Goal: Task Accomplishment & Management: Use online tool/utility

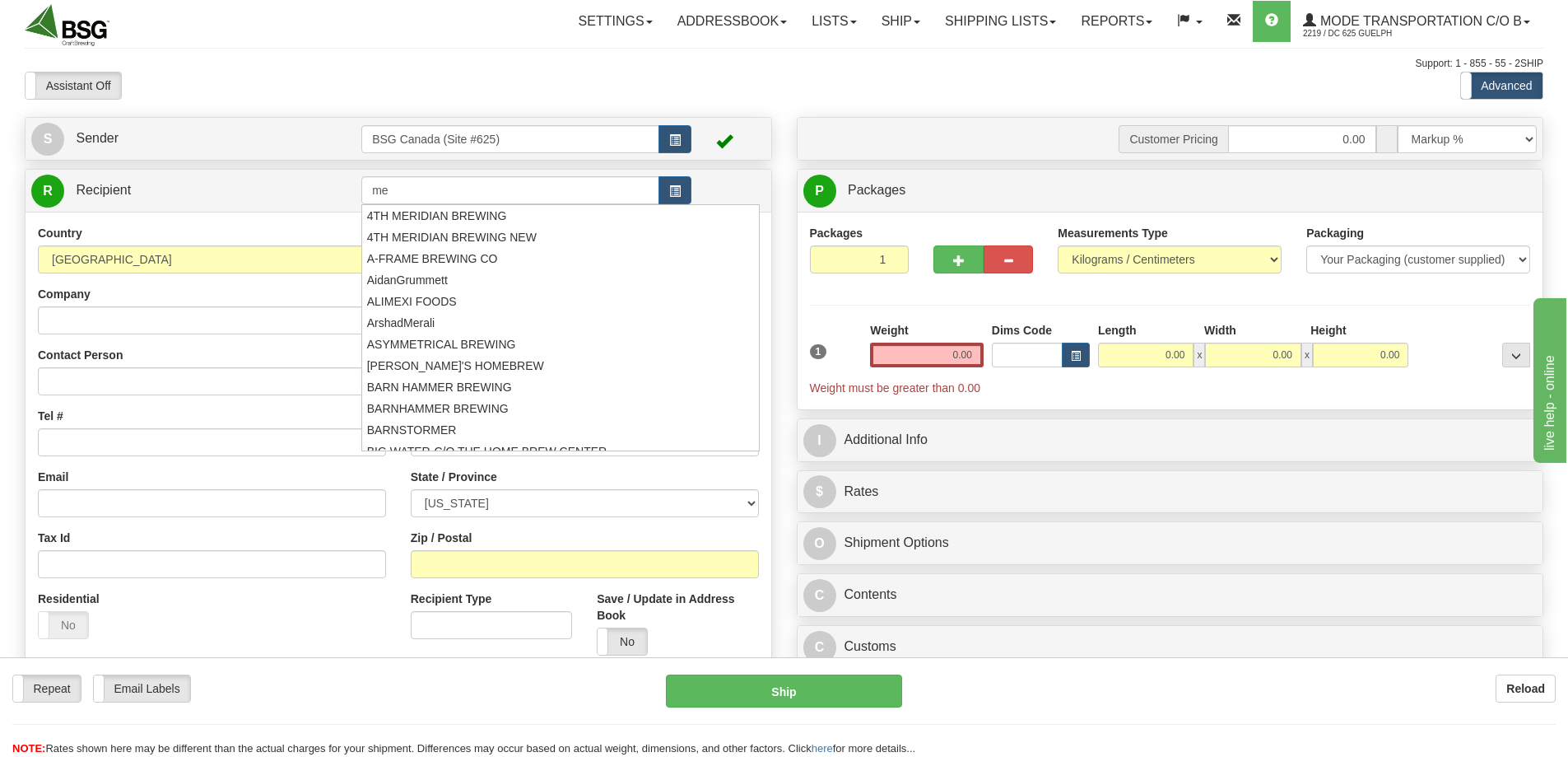
type input "m"
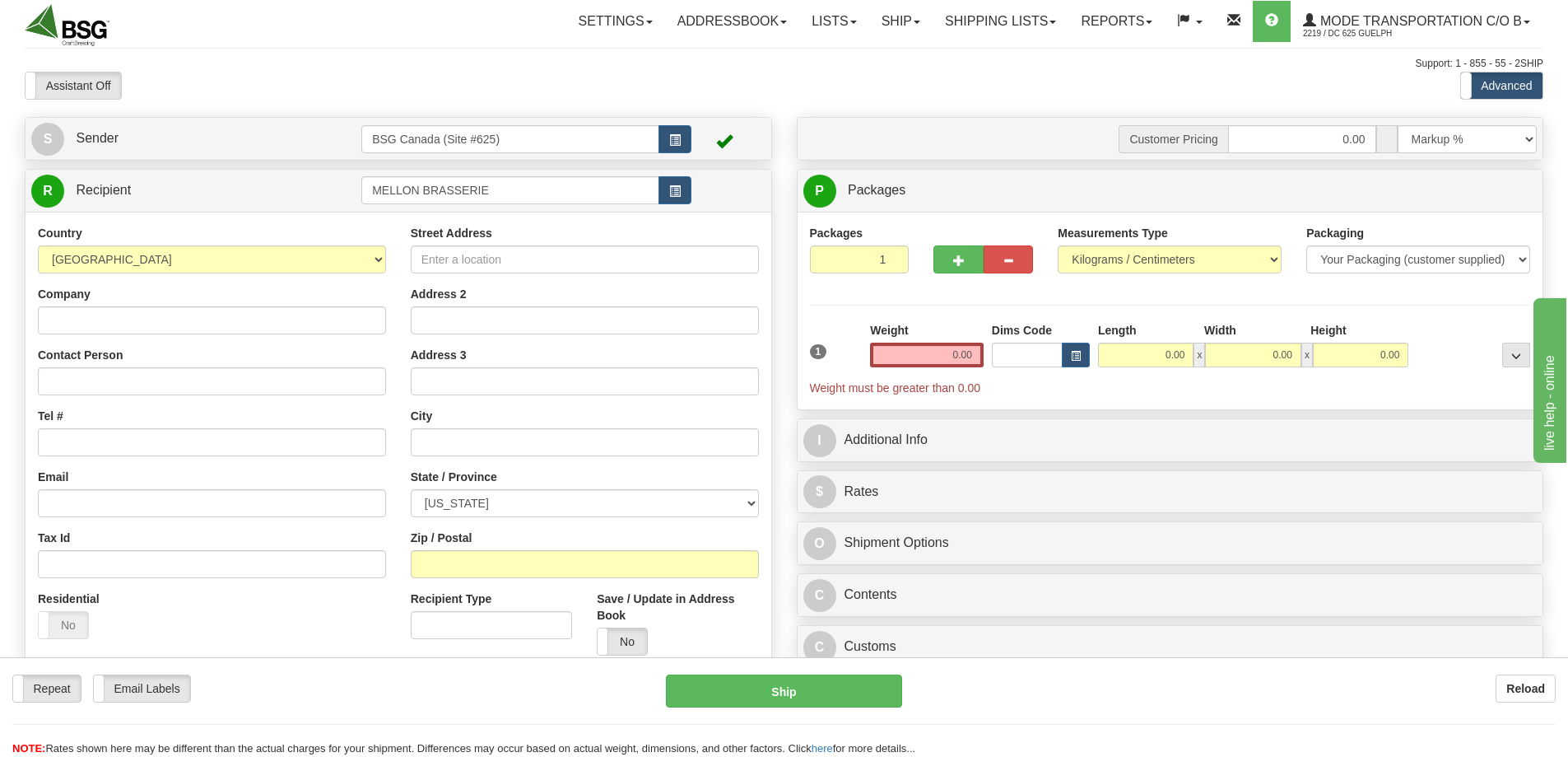
type input "MELLON BRASSERIE"
click at [161, 258] on select "AFGHANISTAN ALAND ISLANDS ALBANIA ALGERIA AMERICAN SAMOA ANDORRA ANGOLA ANGUILL…" at bounding box center [212, 260] width 348 height 28
select select "CA"
click at [38, 246] on select "AFGHANISTAN ALAND ISLANDS ALBANIA ALGERIA AMERICAN SAMOA ANDORRA ANGOLA ANGUILL…" at bounding box center [212, 260] width 348 height 28
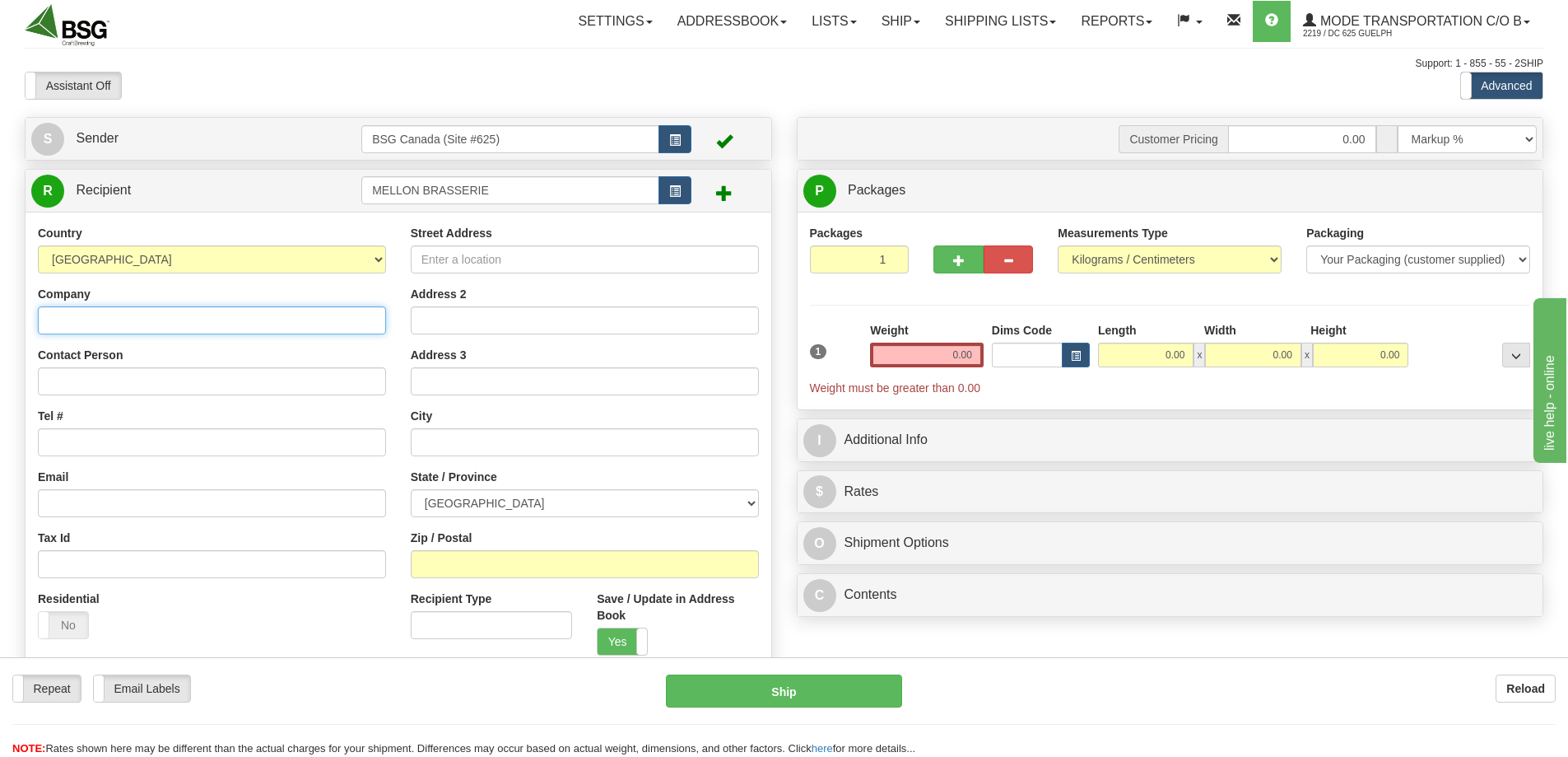
click at [105, 324] on input "Company" at bounding box center [212, 321] width 348 height 28
type input "Mellon Brasserie"
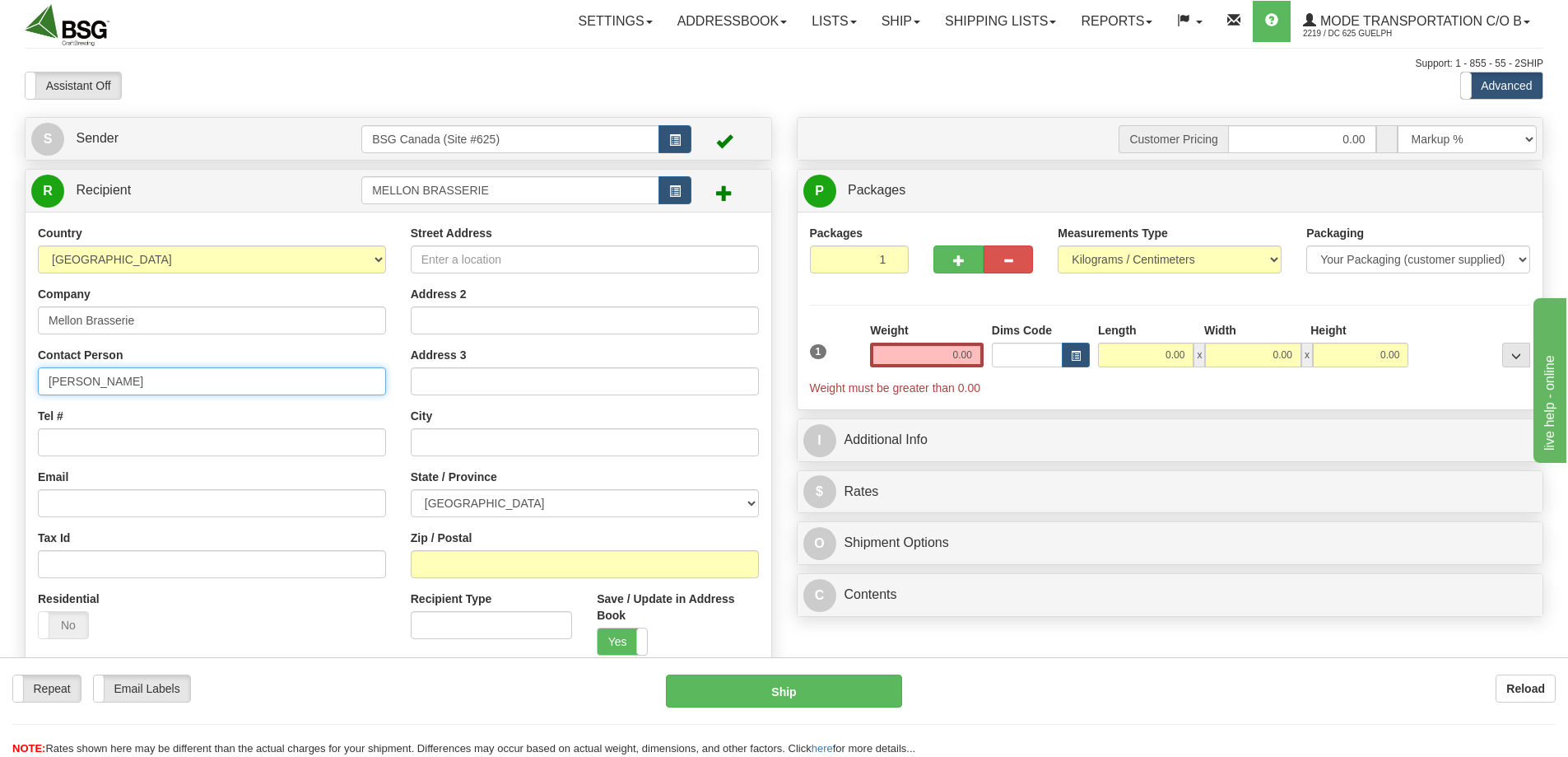
type input "Alexandre"
paste input "438-889-1340"
type input "438-889-1340"
click at [242, 363] on div "Contact Person Alexandre" at bounding box center [212, 371] width 348 height 49
click at [237, 376] on input "Alexandre" at bounding box center [212, 381] width 348 height 28
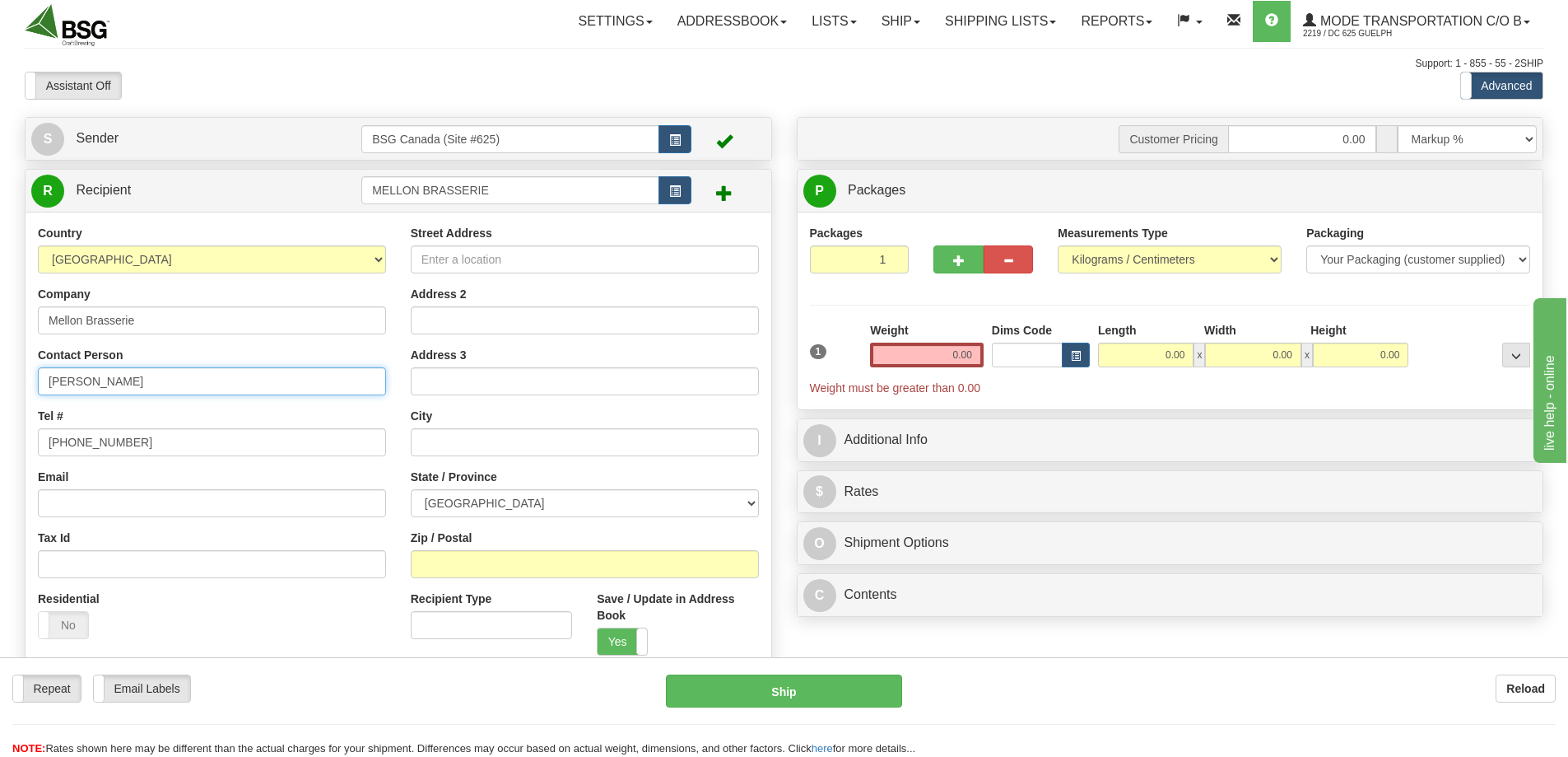
type input "Alexandre Pontbriand"
click at [465, 259] on input "Street Address" at bounding box center [585, 260] width 348 height 28
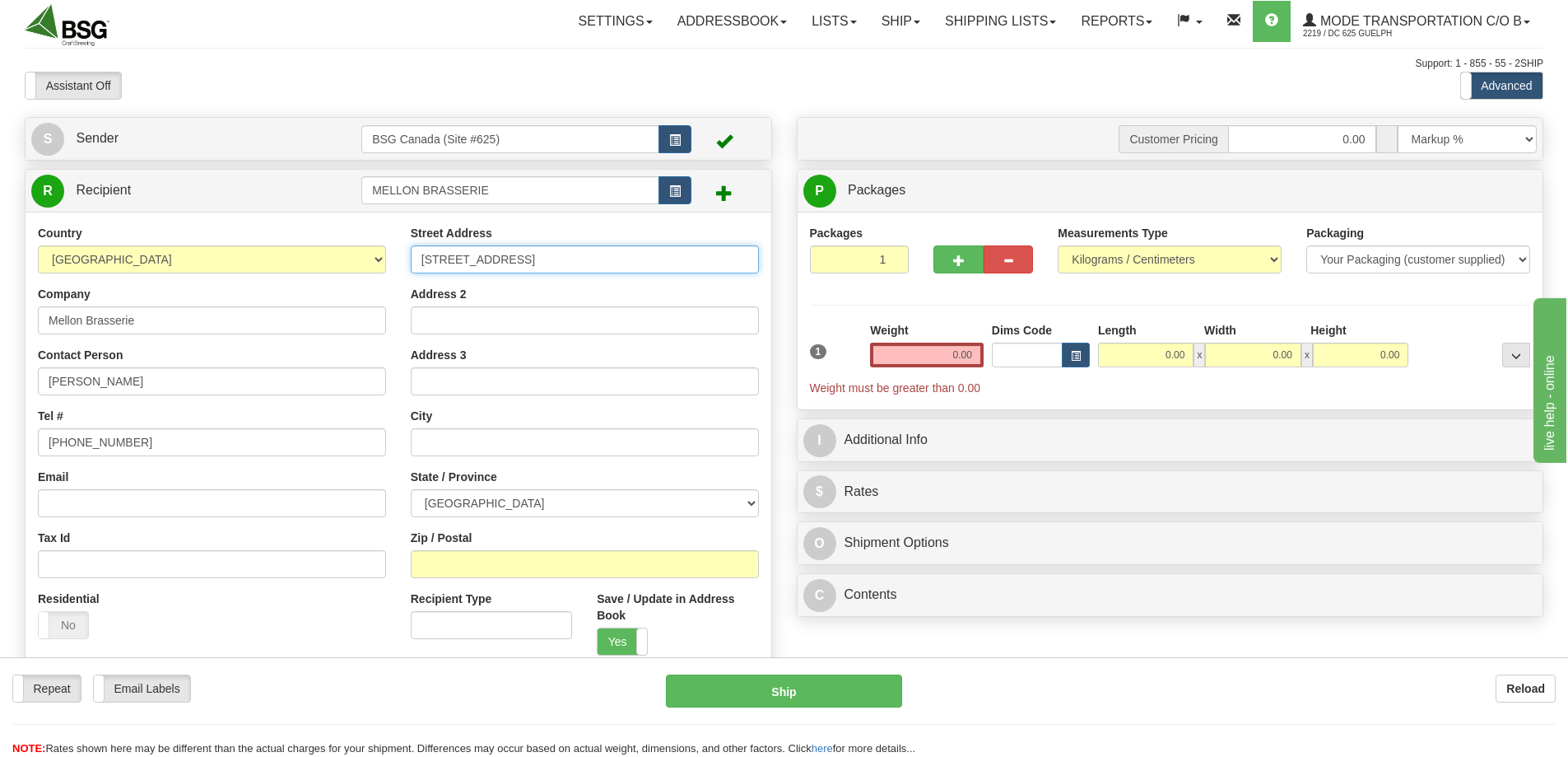
type input "7141 Rue Saint-Andre"
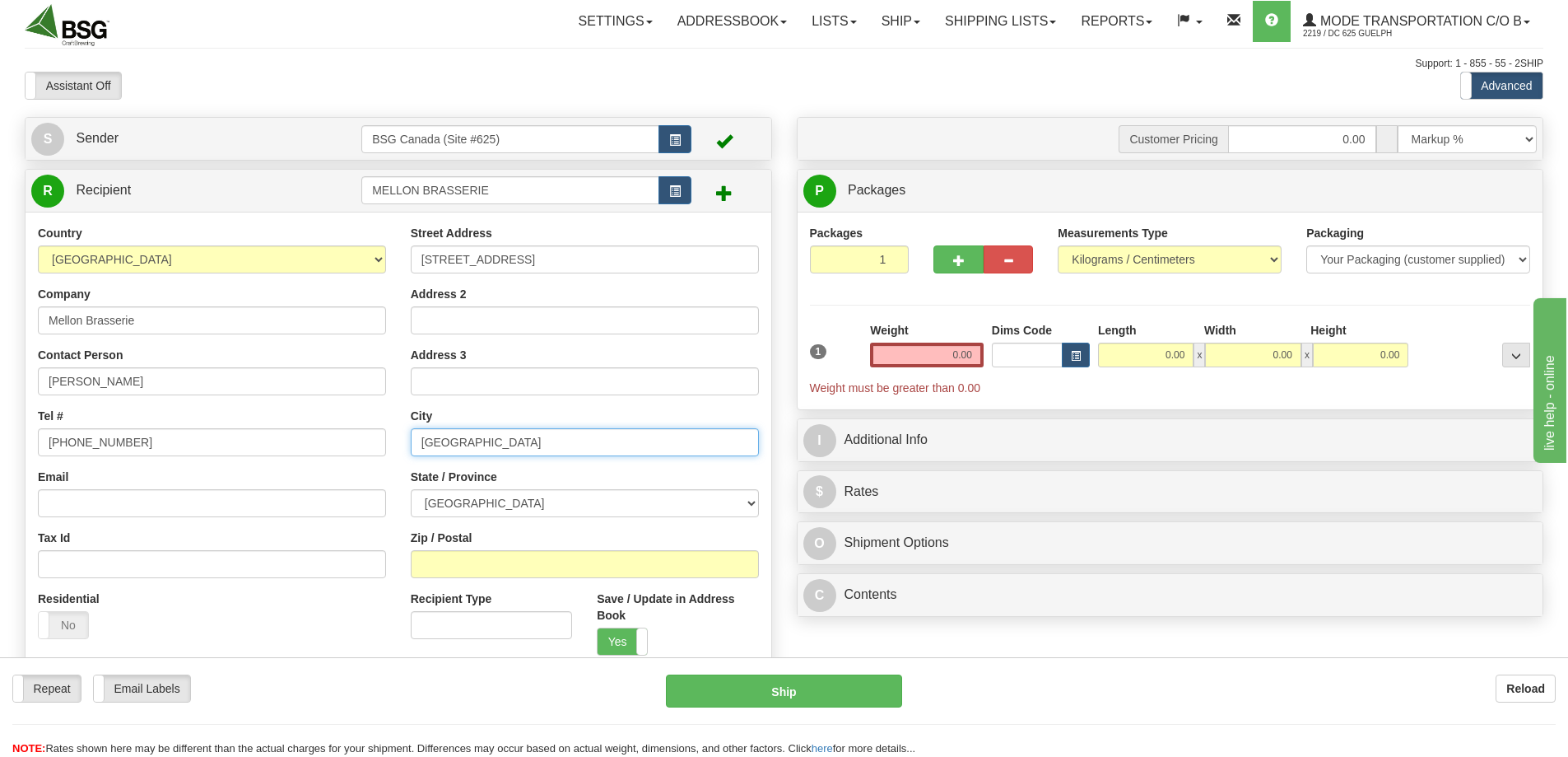
type input "Montreal"
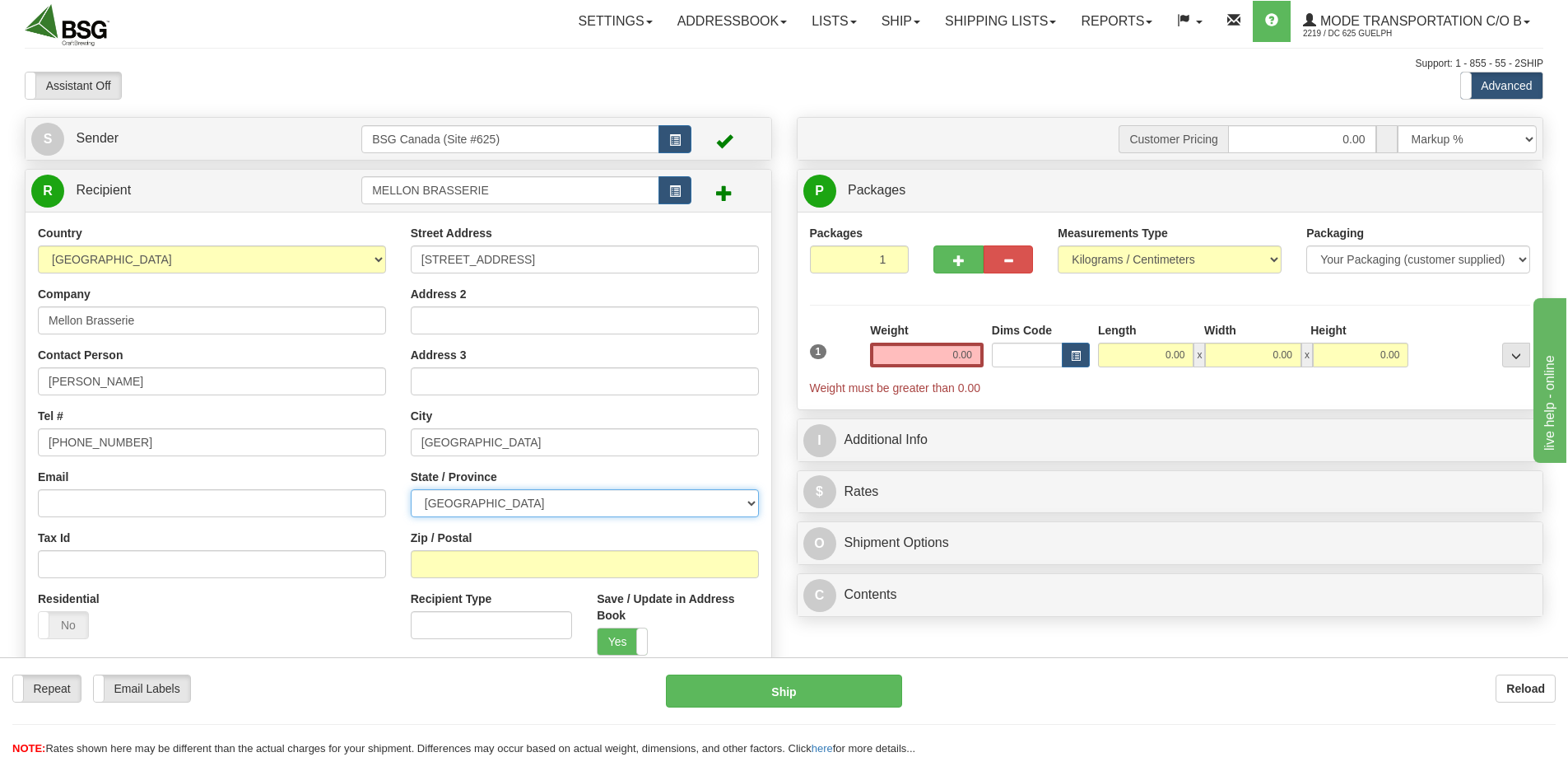
select select "QC"
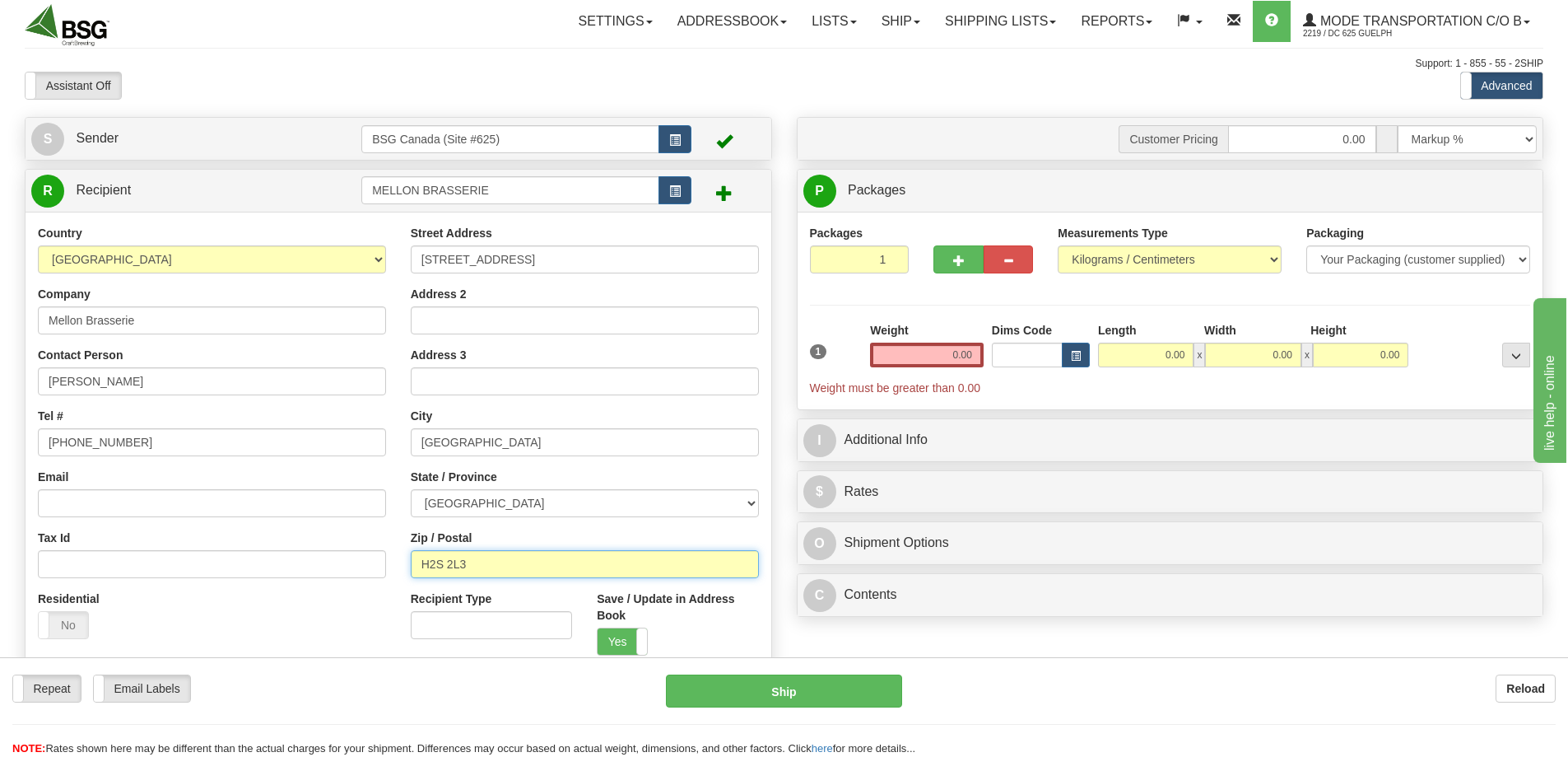
type input "H2S 2L3"
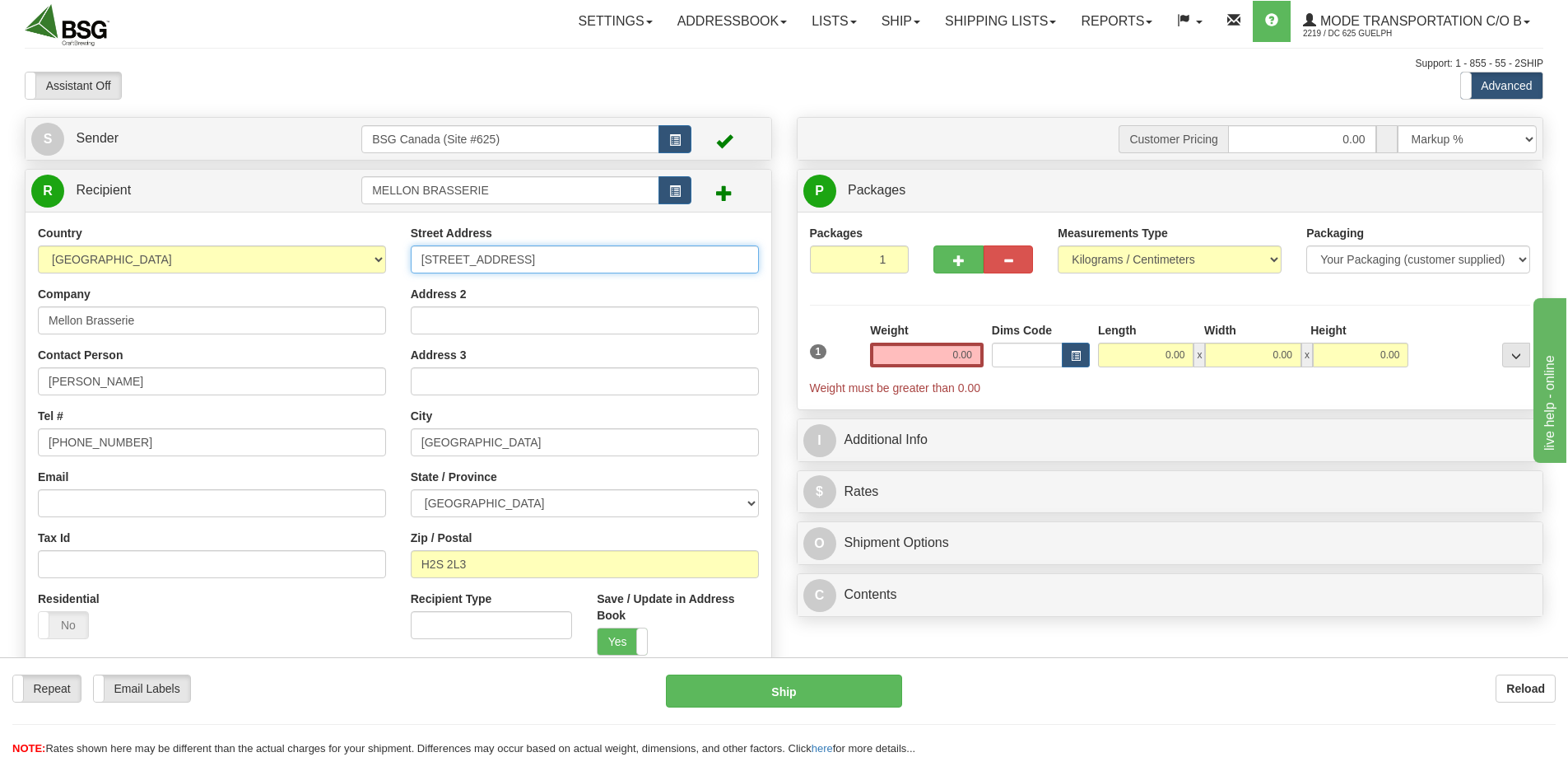
click at [455, 257] on input "7141 Rue Saint-Andre" at bounding box center [585, 260] width 348 height 28
type input "7141 rue Saint-Andre"
click at [960, 251] on button "button" at bounding box center [959, 260] width 50 height 28
type input "2"
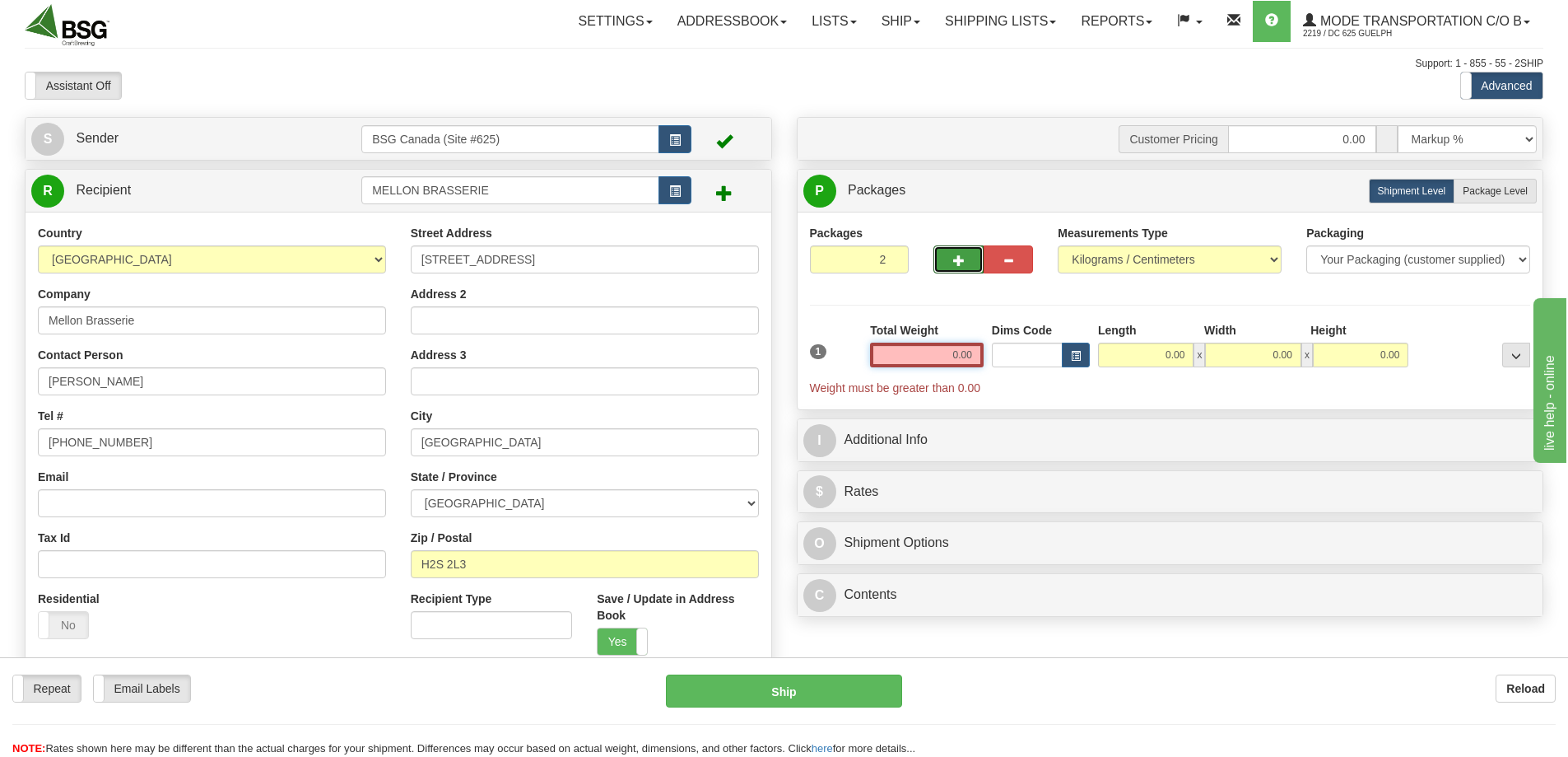
click at [938, 351] on input "0.00" at bounding box center [927, 355] width 113 height 25
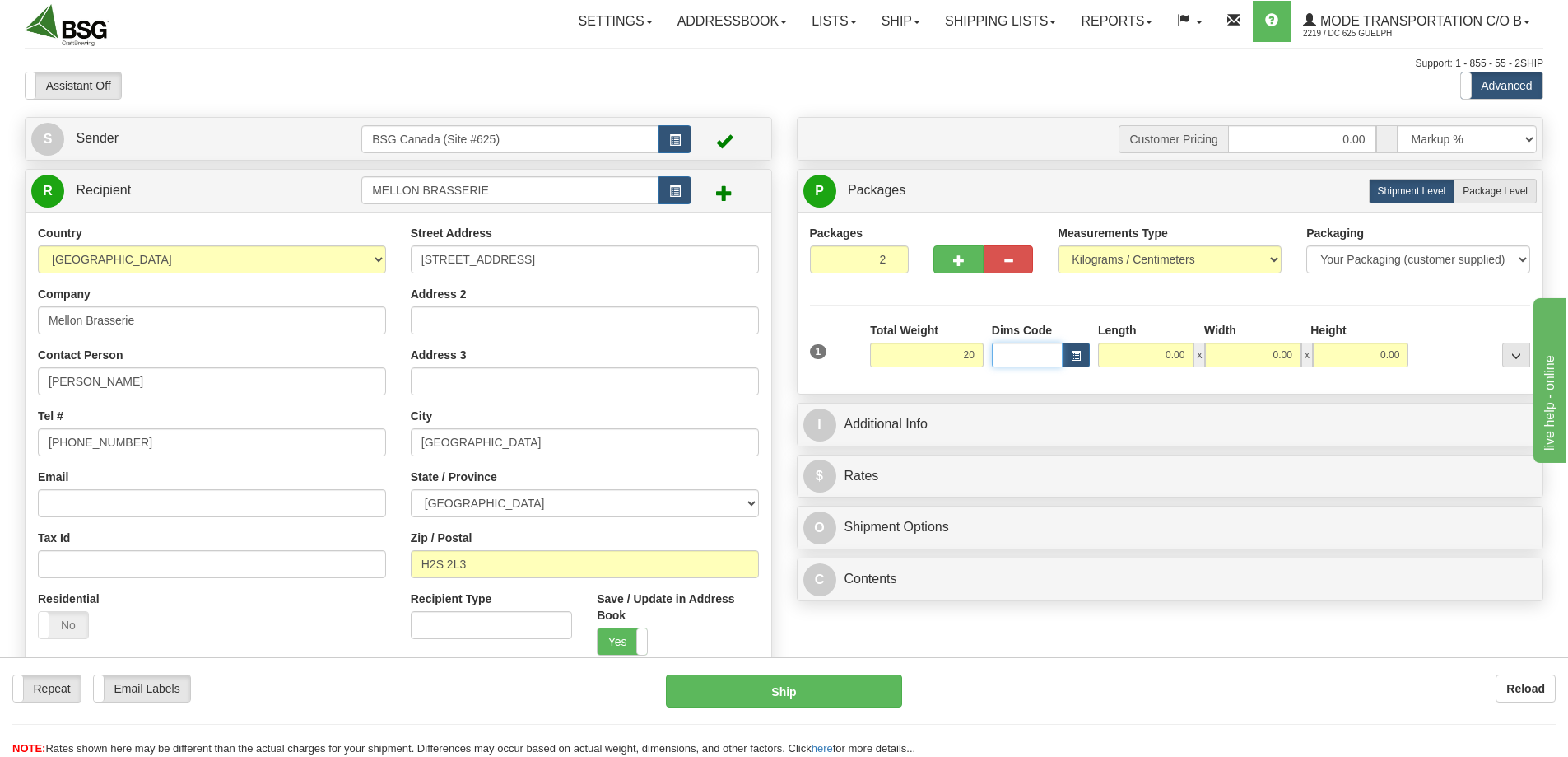
type input "20.00"
type input "25.00"
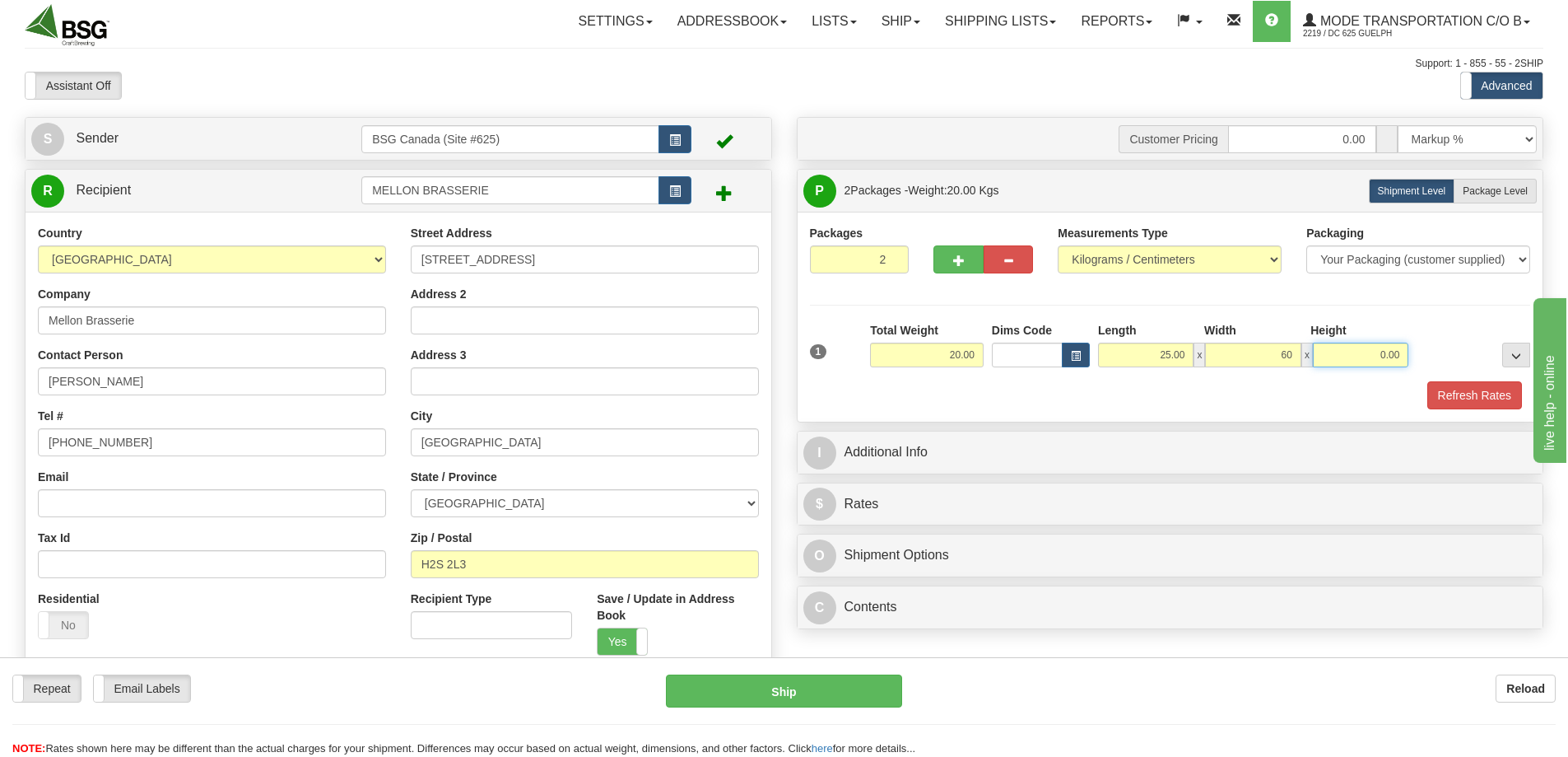
type input "60.00"
type input "15.00"
click at [1480, 394] on button "Refresh Rates" at bounding box center [1474, 395] width 95 height 28
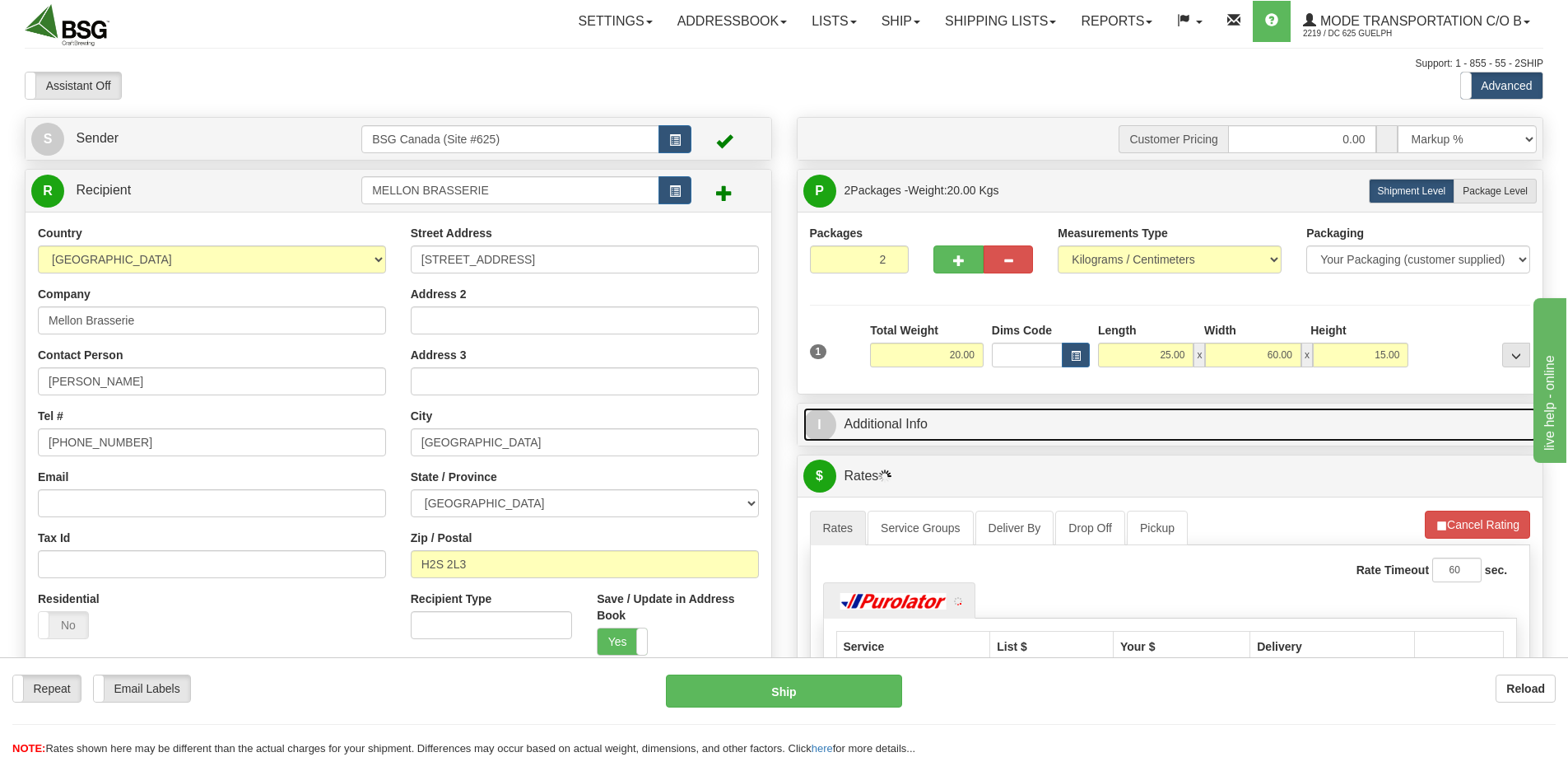
click at [878, 426] on link "I Additional Info" at bounding box center [1170, 425] width 734 height 34
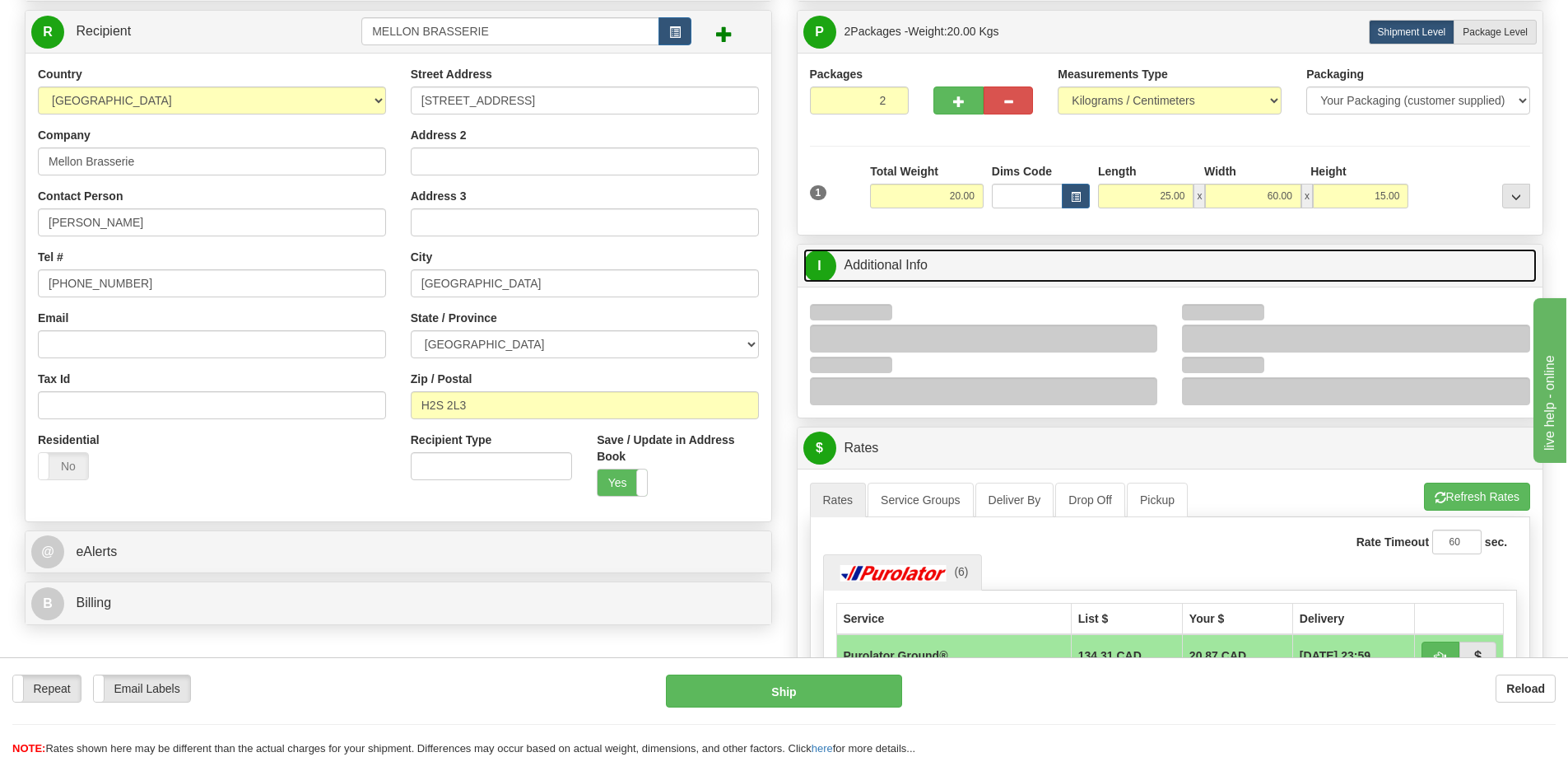
scroll to position [165, 0]
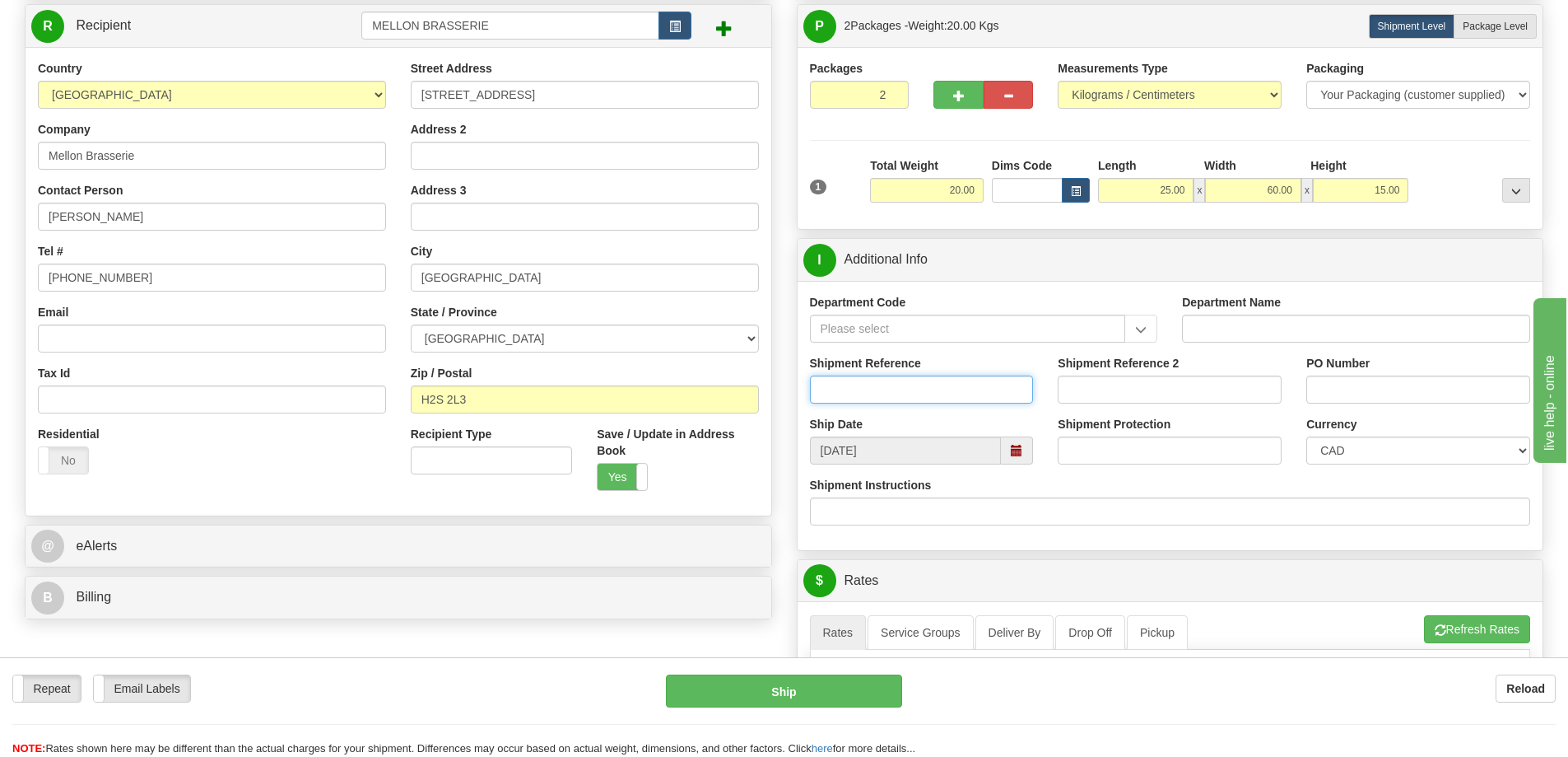
click at [897, 382] on input "Shipment Reference" at bounding box center [921, 390] width 224 height 28
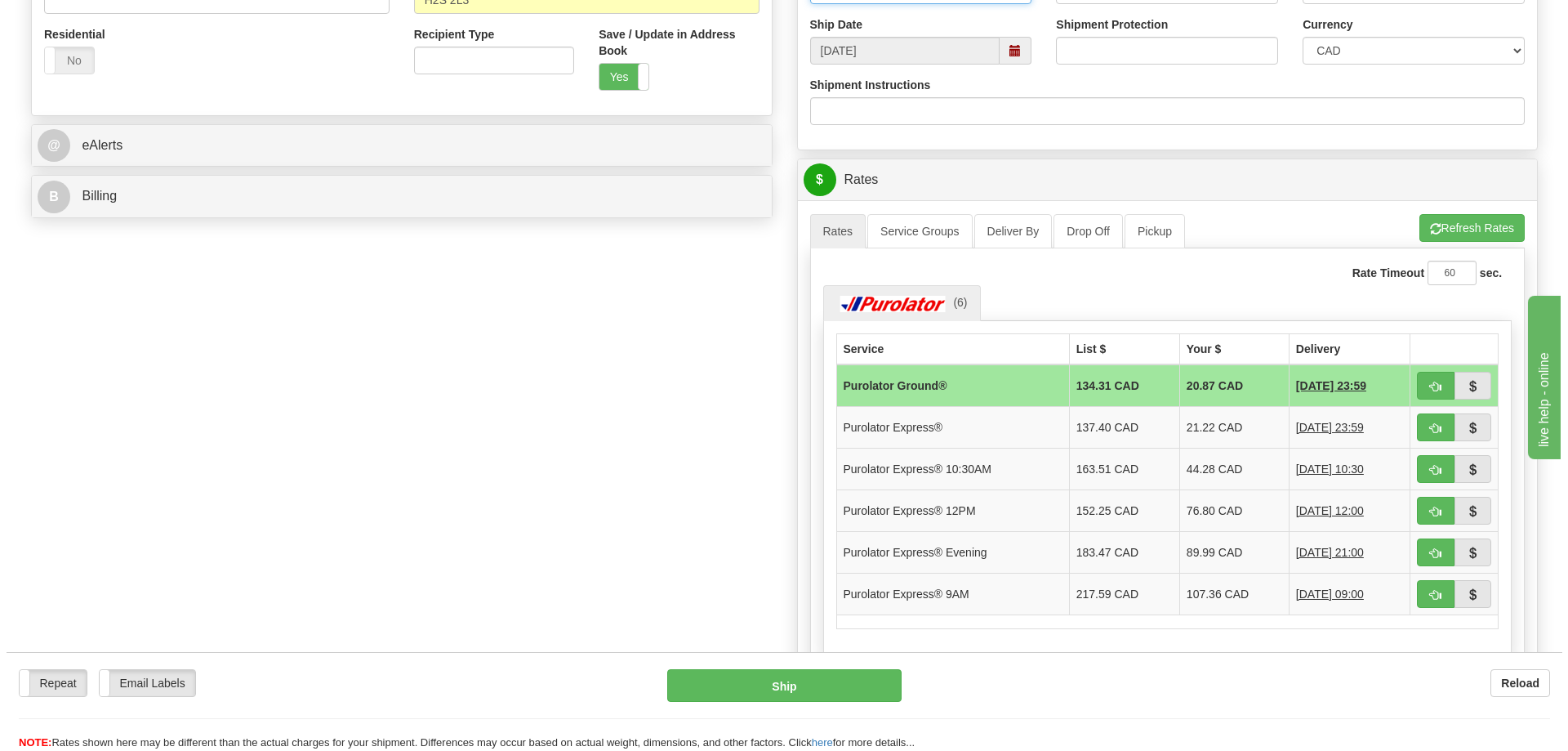
scroll to position [572, 0]
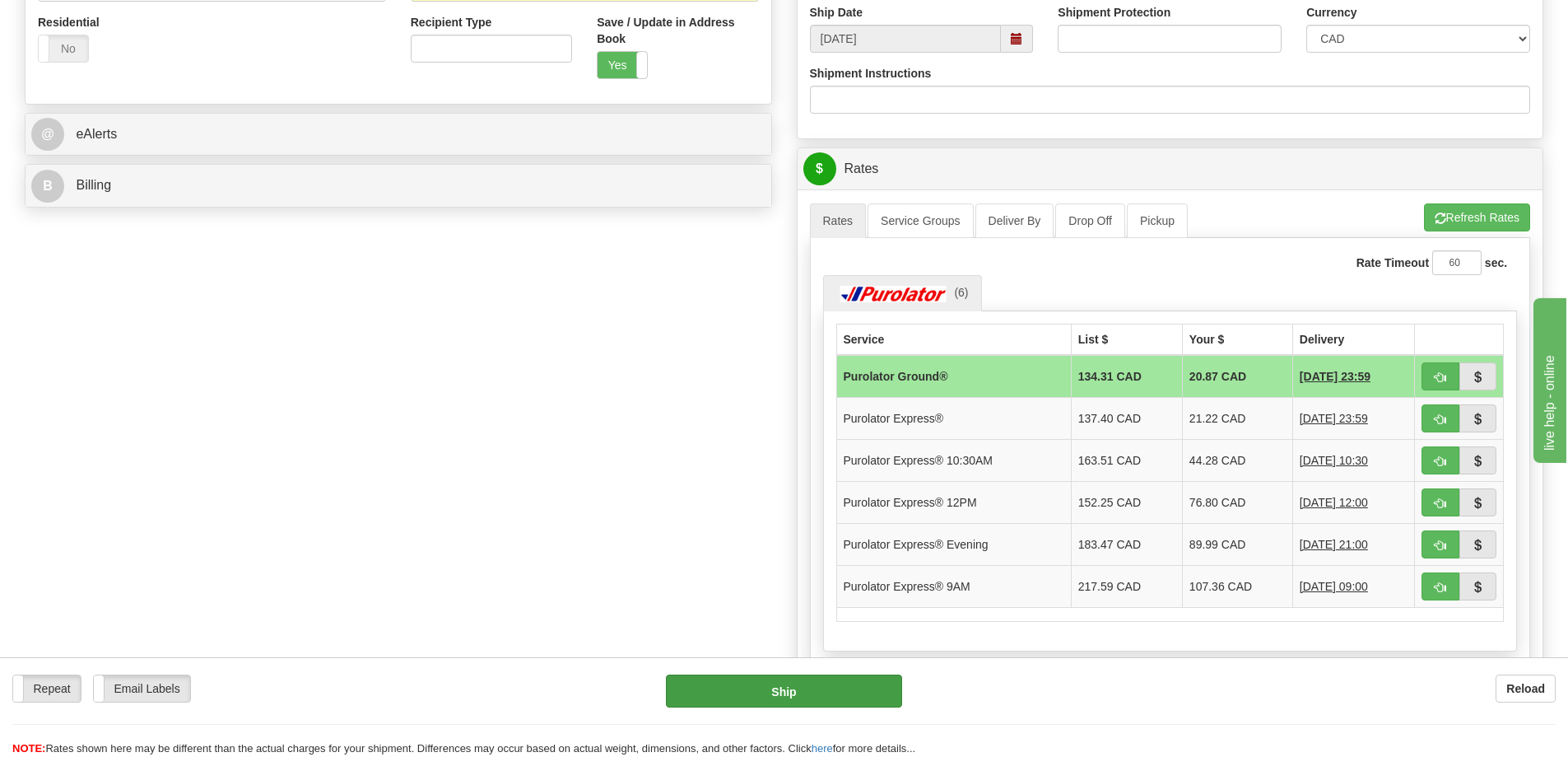
type input "SO170-147636"
click at [757, 684] on button "Ship" at bounding box center [784, 691] width 237 height 33
type input "260"
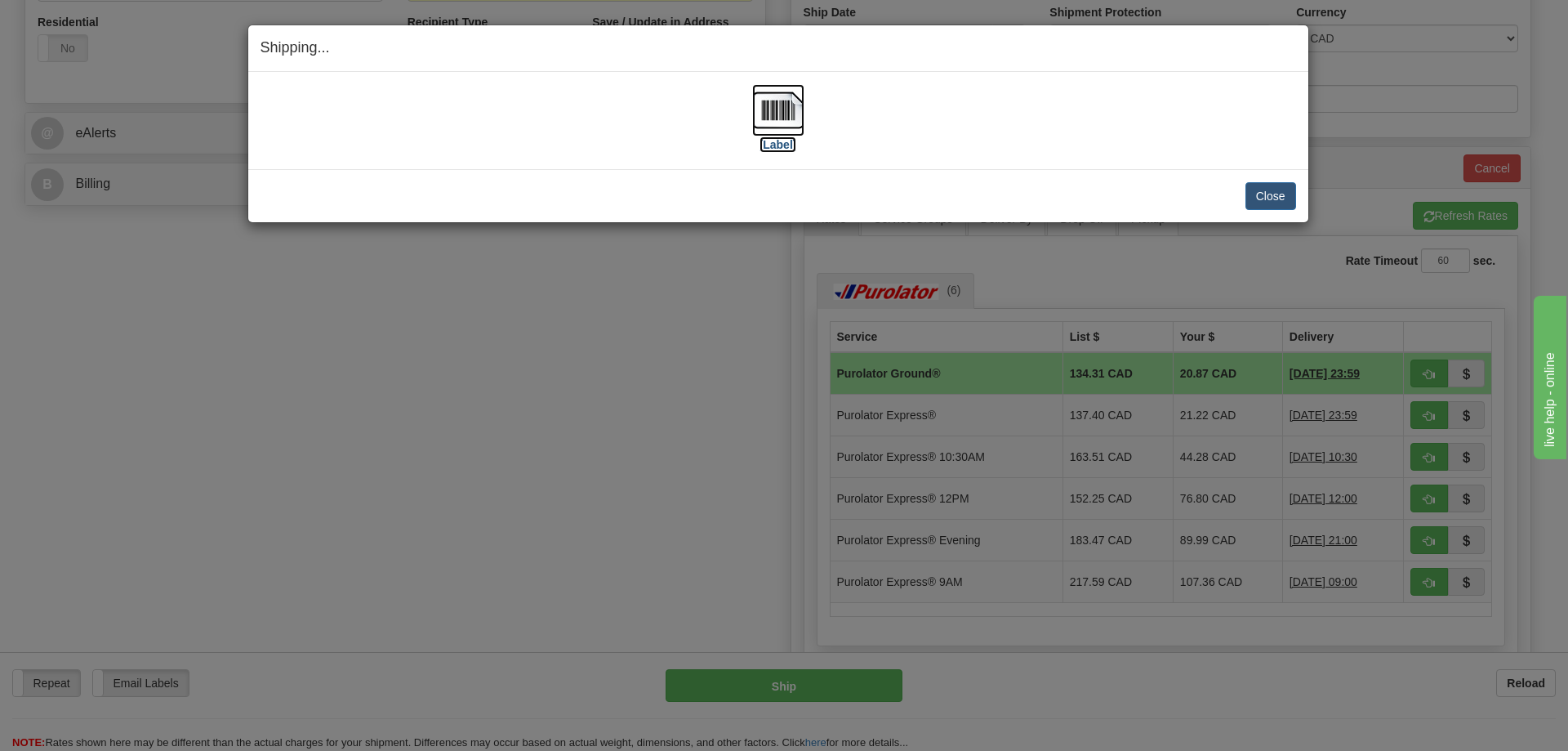
click at [766, 118] on img at bounding box center [778, 110] width 52 height 52
click at [1270, 198] on button "Close" at bounding box center [1271, 196] width 51 height 28
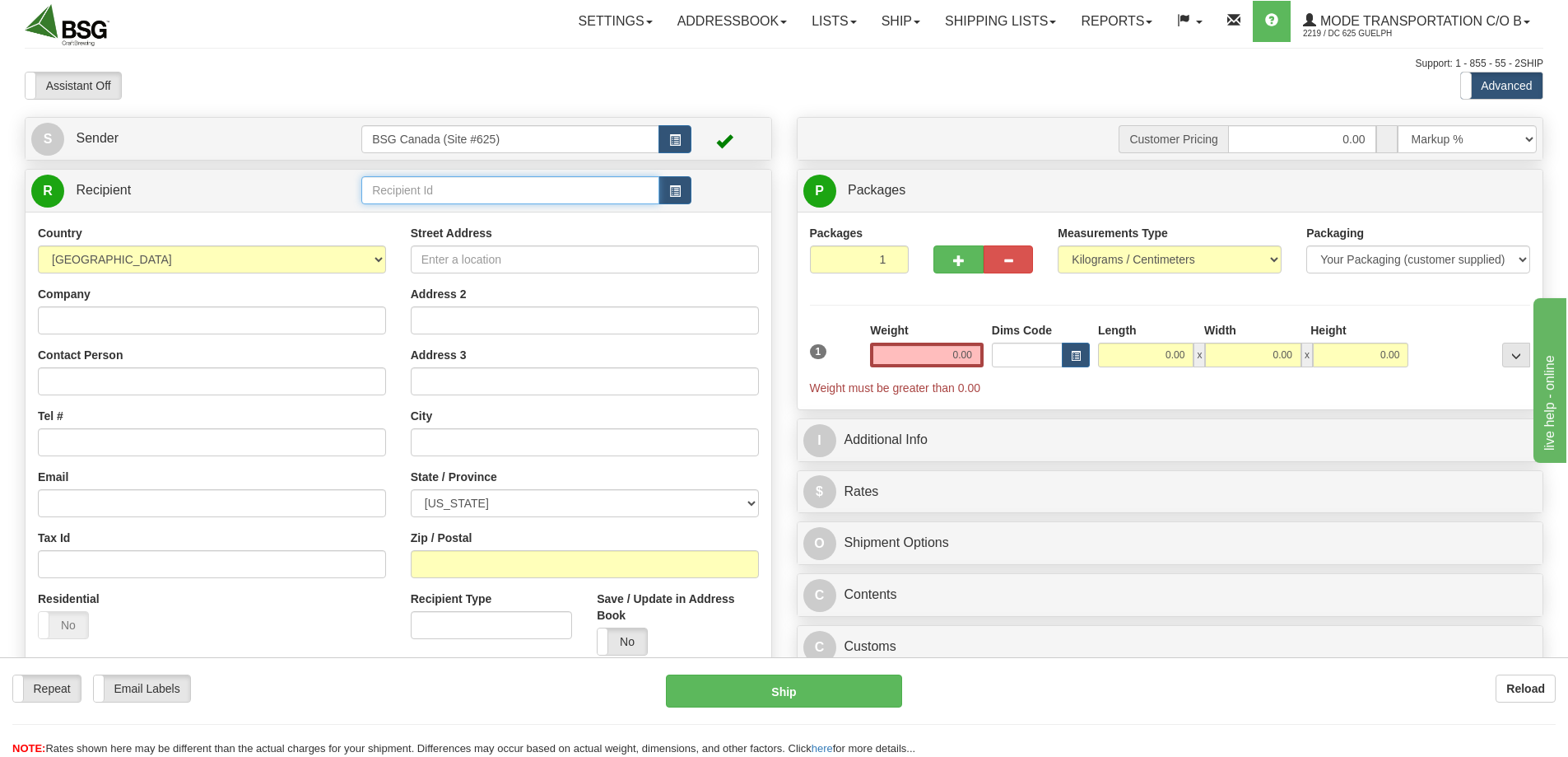
click at [410, 204] on input "text" at bounding box center [510, 191] width 298 height 28
type input "BRASSERIE ANORAK INC"
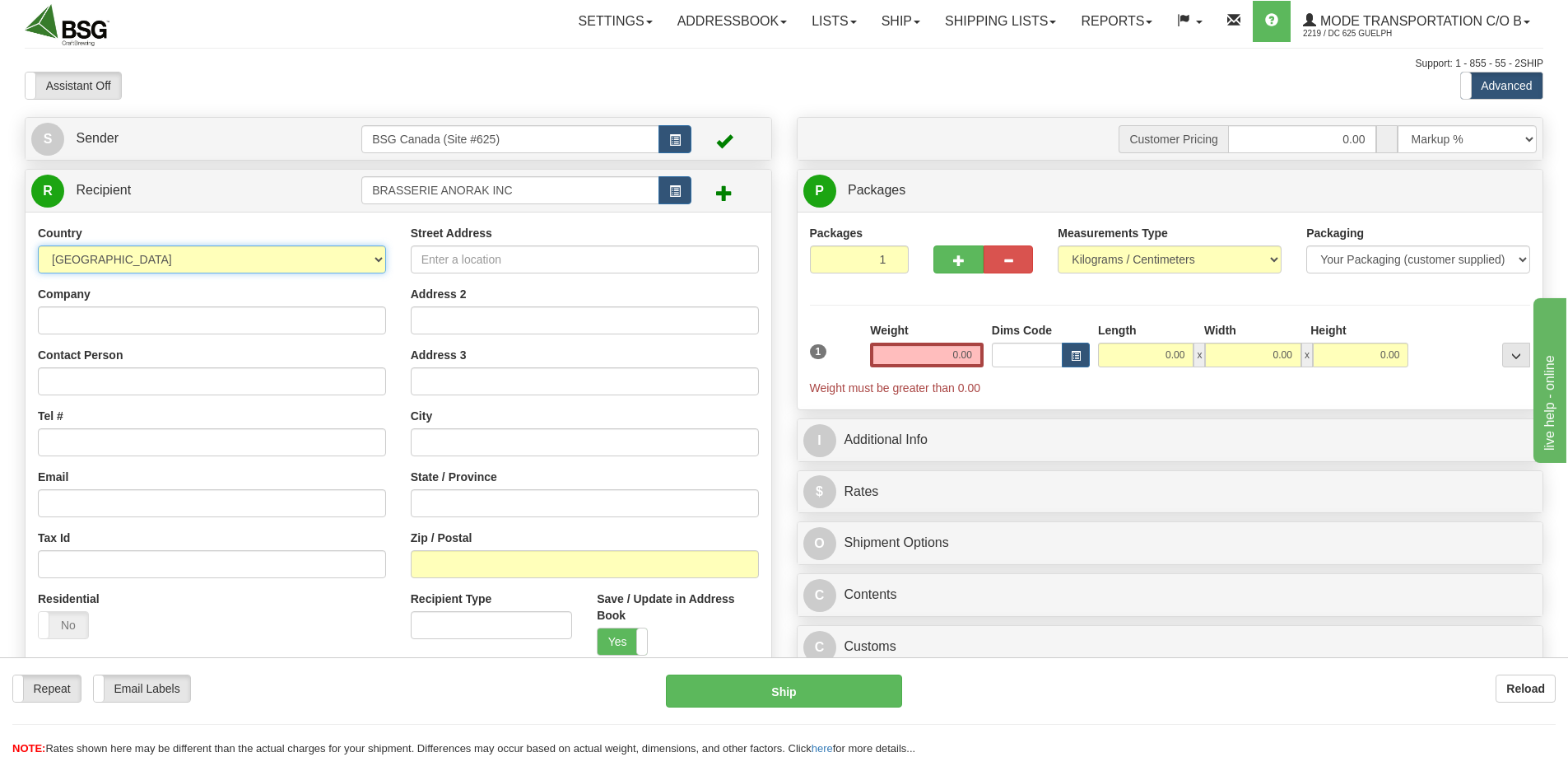
select select "CA"
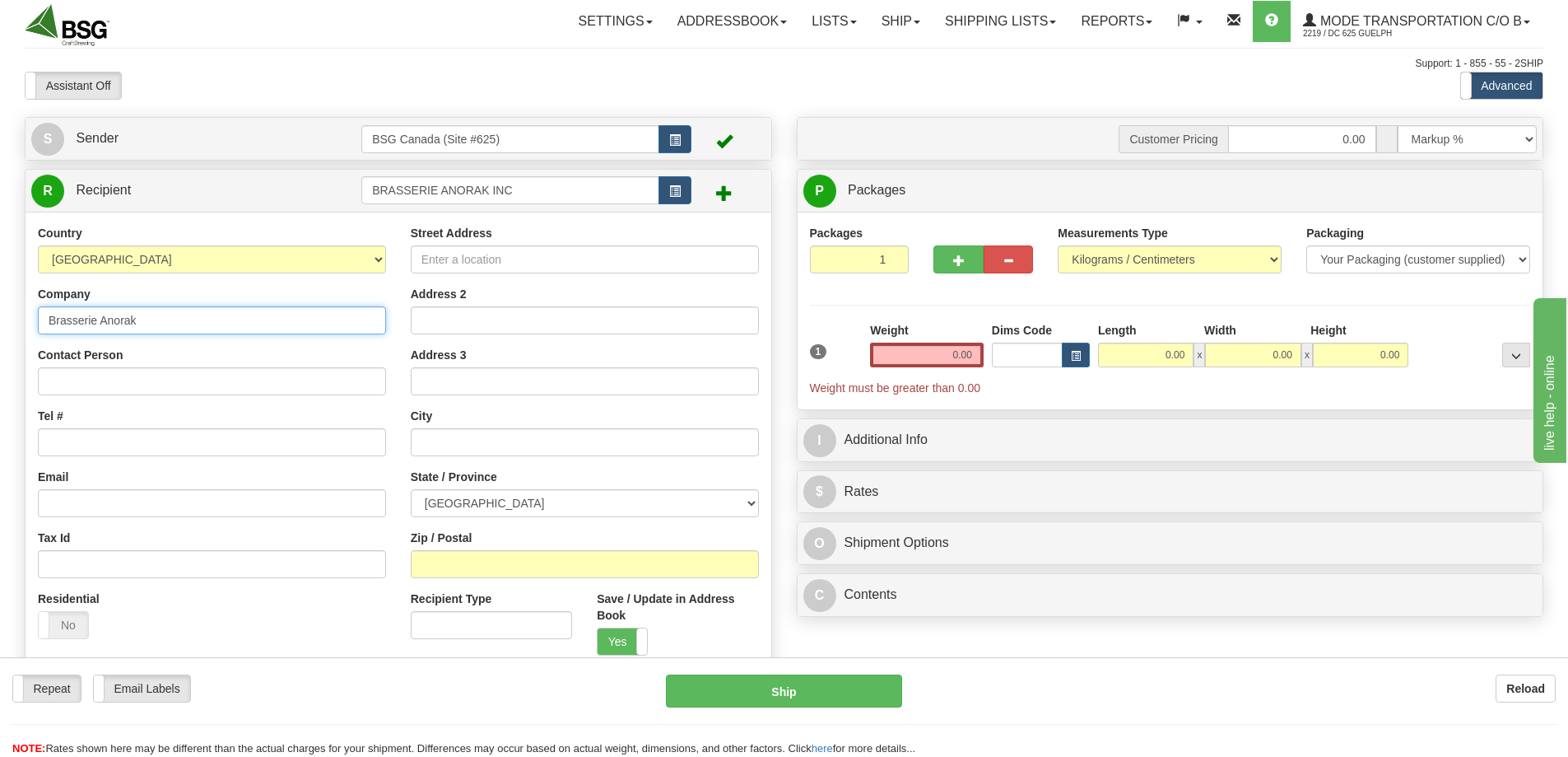
type input "Brasserie Anorak"
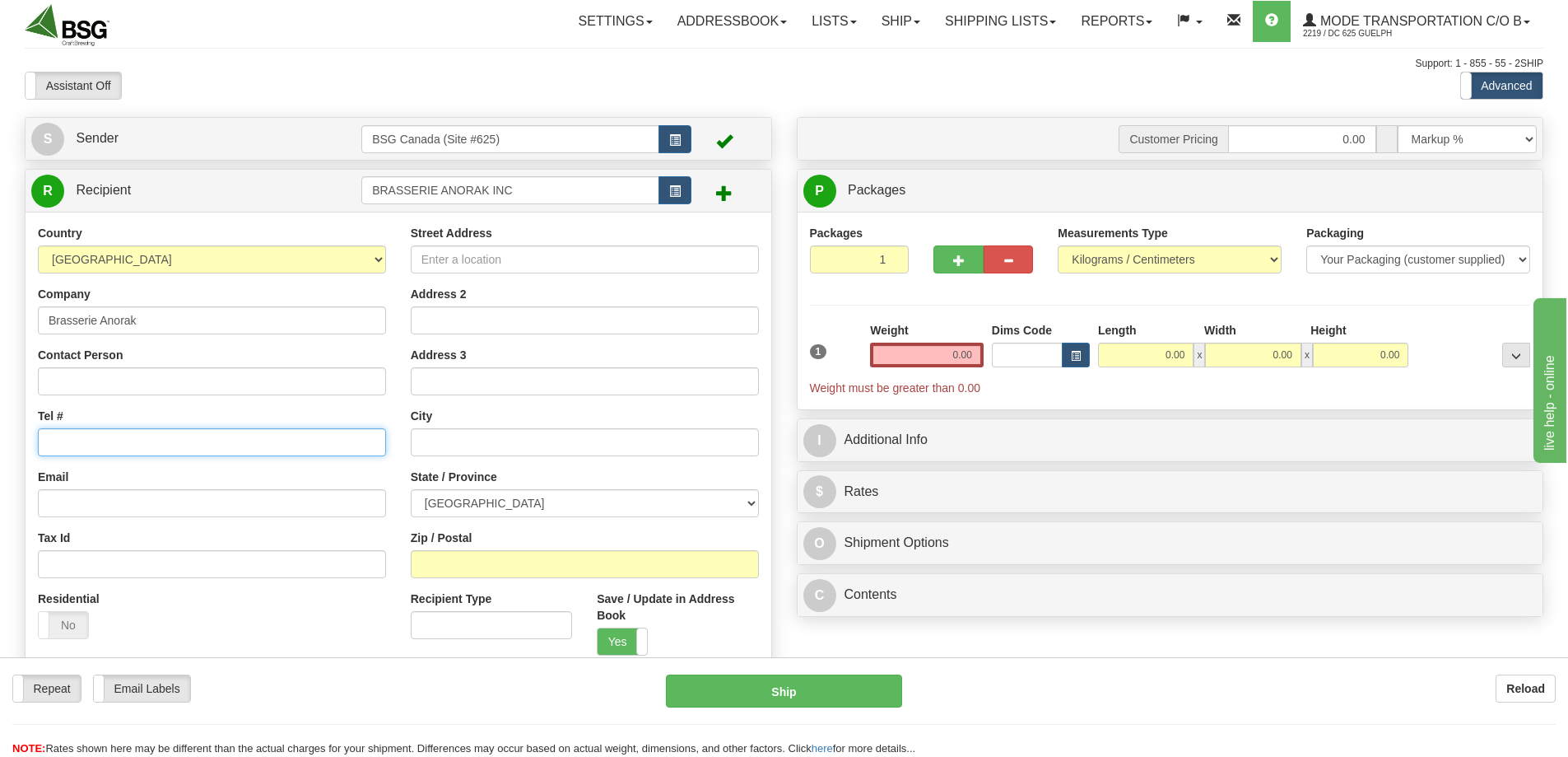
click at [97, 438] on input "Tel #" at bounding box center [212, 442] width 348 height 28
paste input "438-821-7826"
type input "438-821-7826"
click at [113, 371] on input "Contact Person" at bounding box center [212, 381] width 348 height 28
click at [136, 380] on input "Anthonie" at bounding box center [212, 381] width 348 height 28
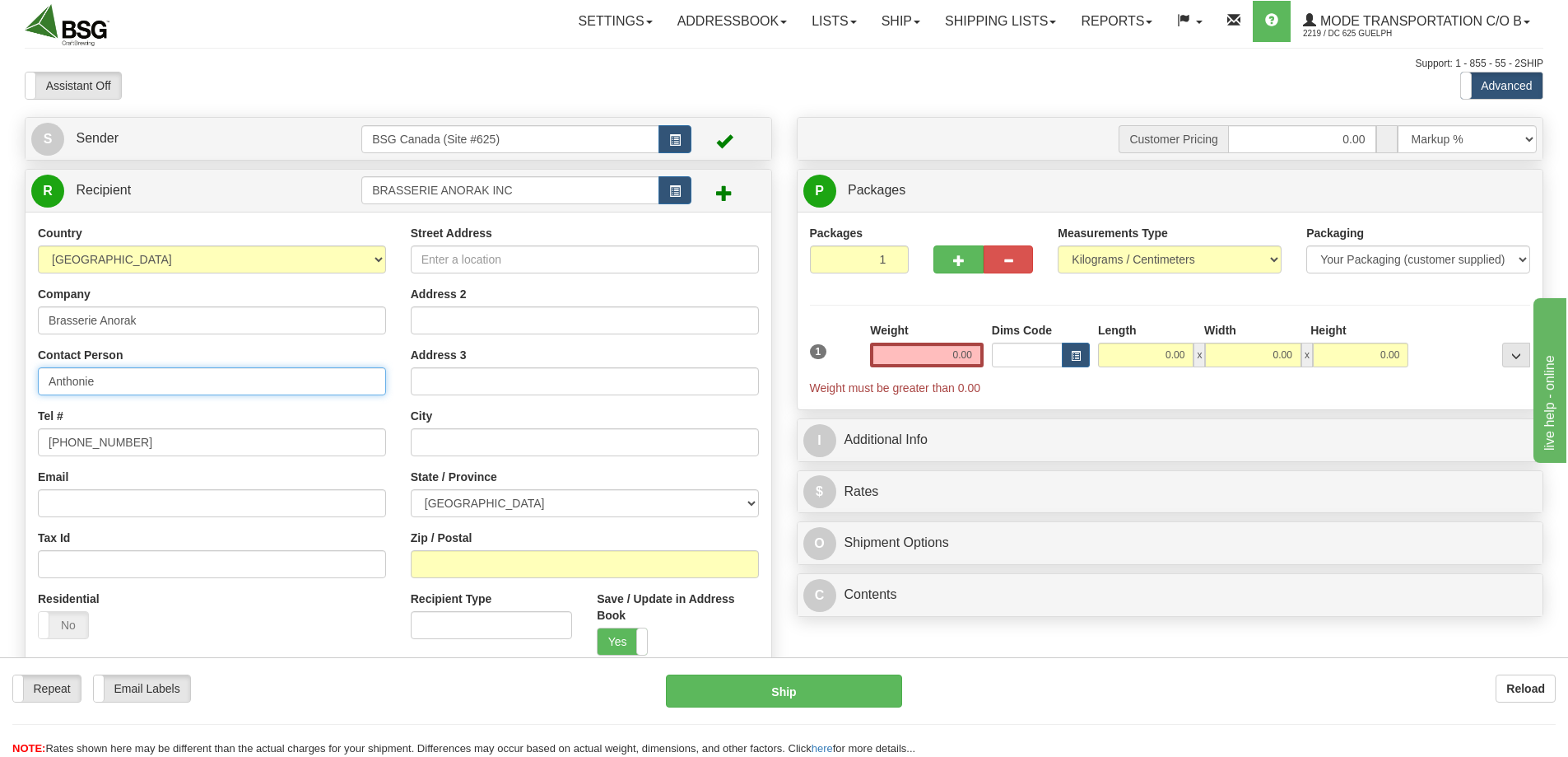
click at [136, 380] on input "Anthonie" at bounding box center [212, 381] width 348 height 28
type input "Eric St-Martin"
click at [192, 436] on input "438-821-7826" at bounding box center [212, 442] width 348 height 28
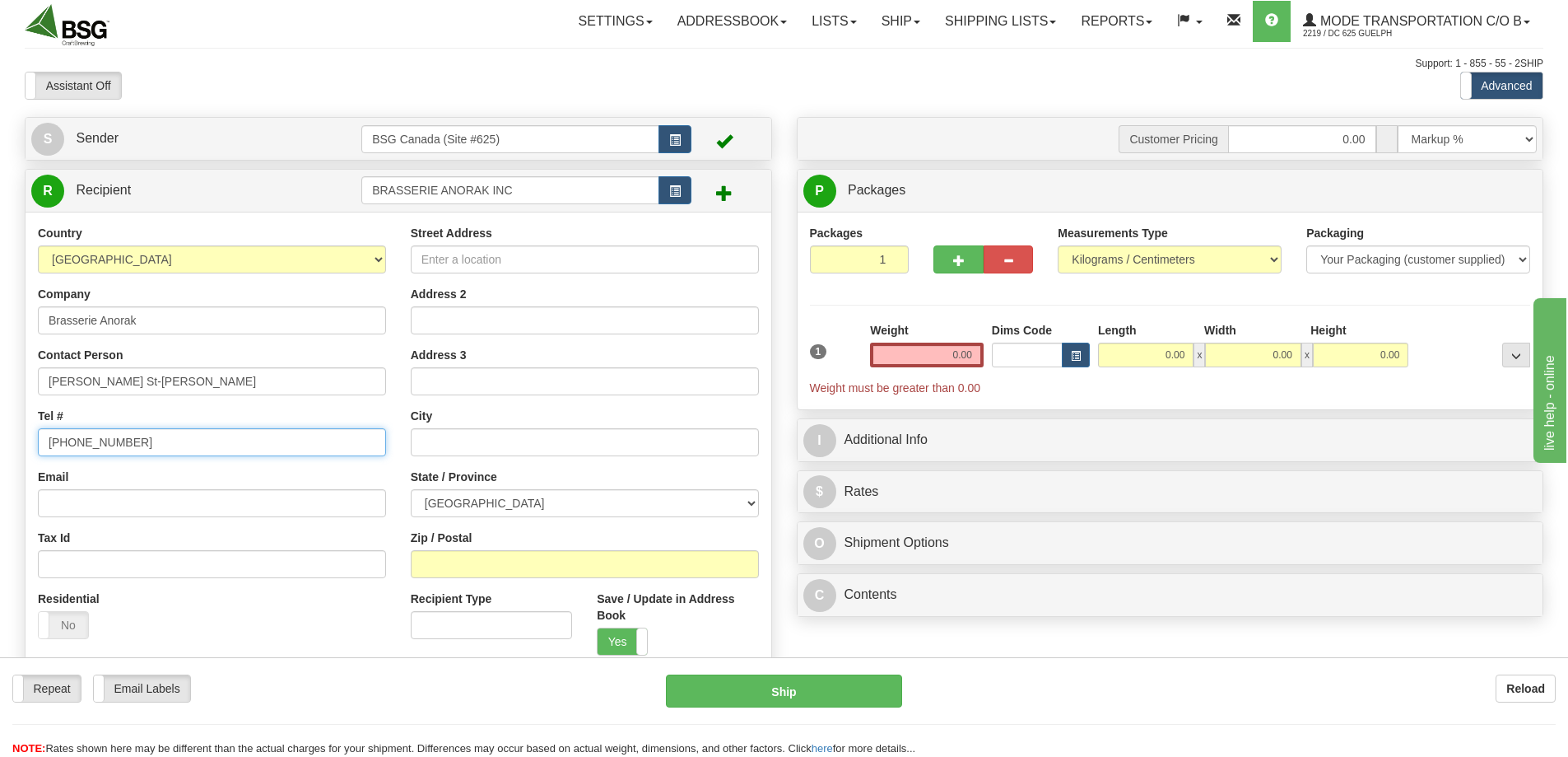
click at [192, 436] on input "438-821-7826" at bounding box center [212, 442] width 348 height 28
paste input "514-531-5117"
type input "514-531-5117"
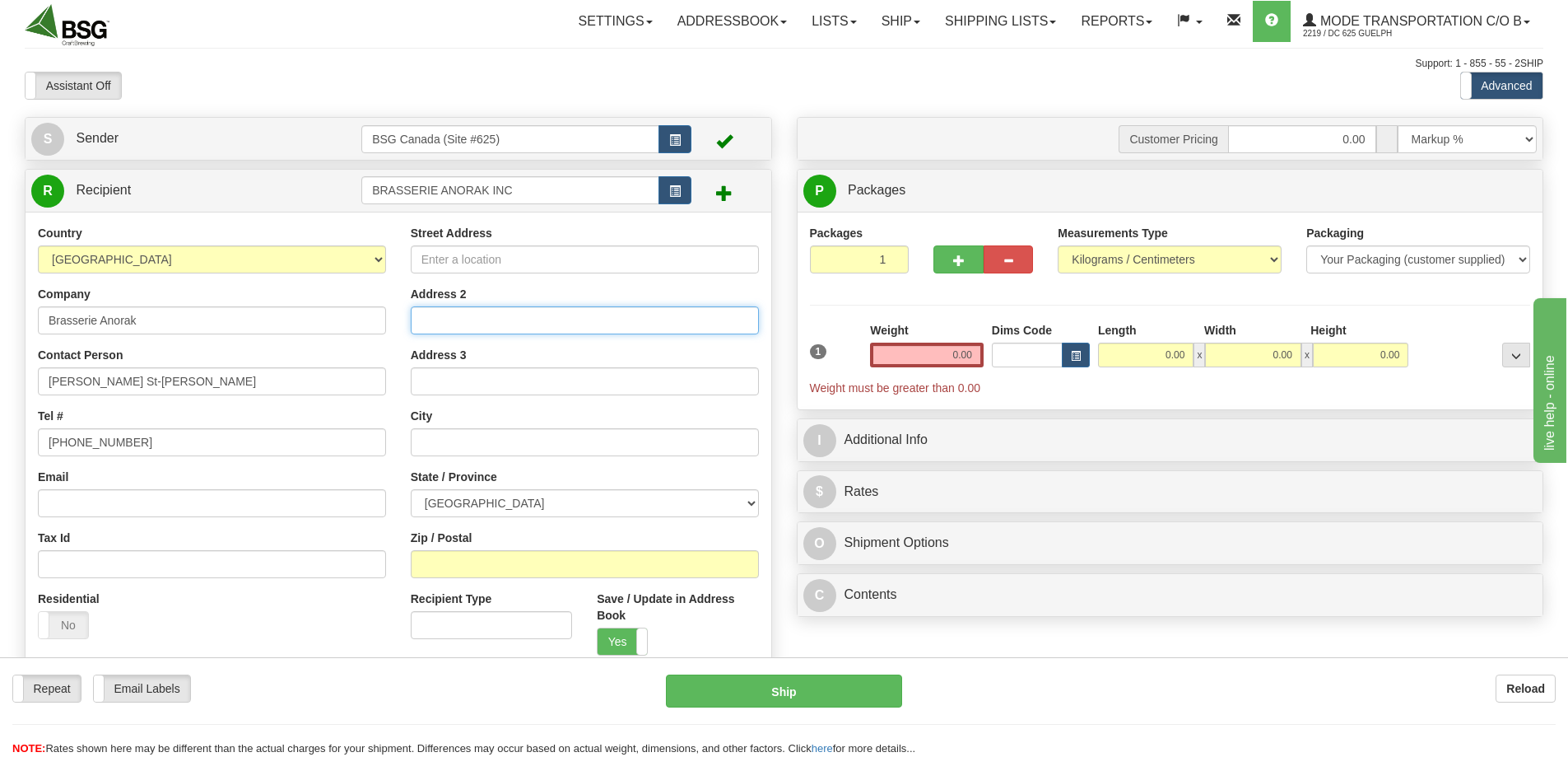
click at [506, 308] on input "Address 2" at bounding box center [585, 321] width 348 height 28
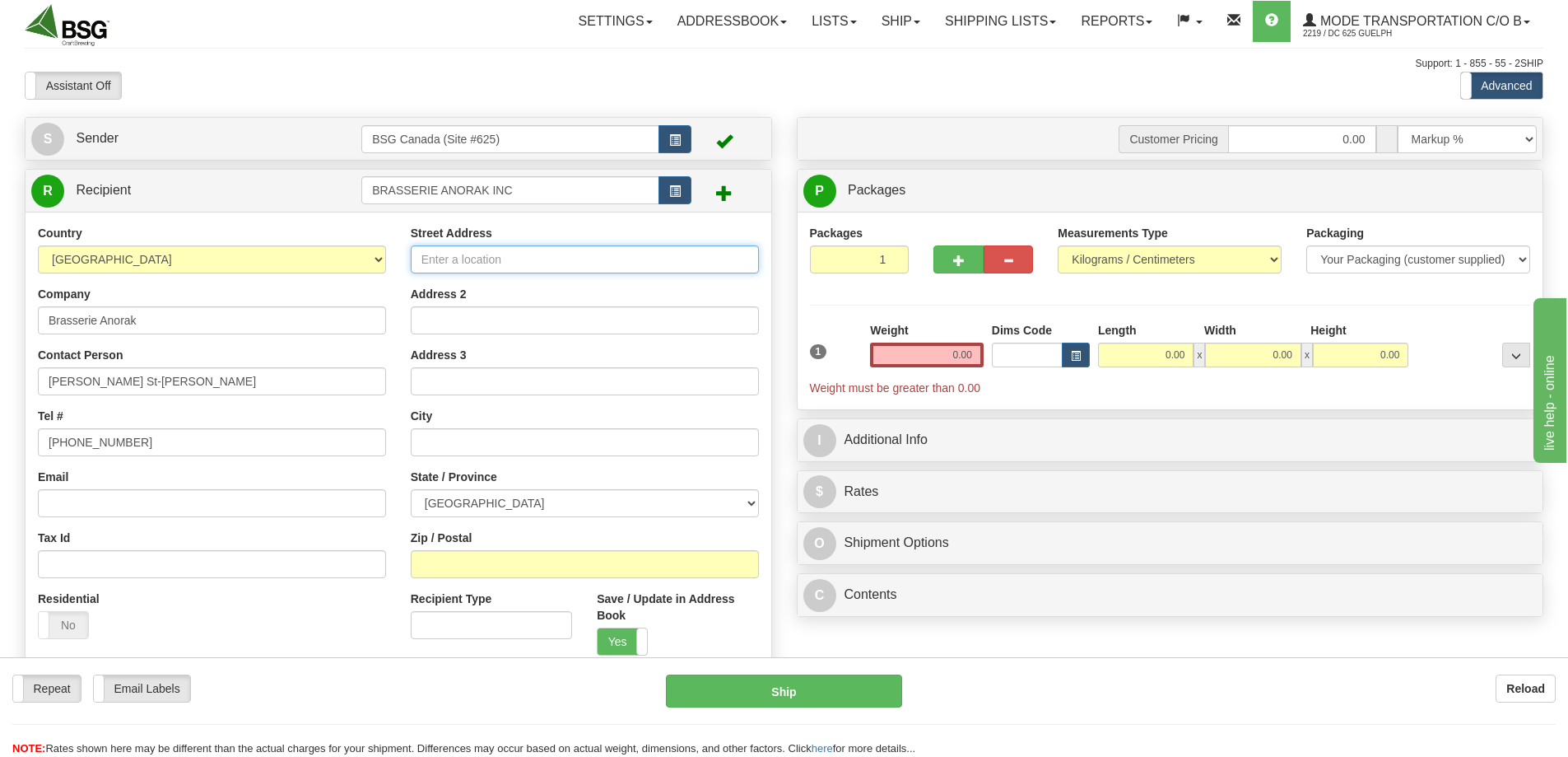
click at [519, 257] on input "Street Address" at bounding box center [585, 260] width 348 height 28
type input "2 Rue Medowbrook"
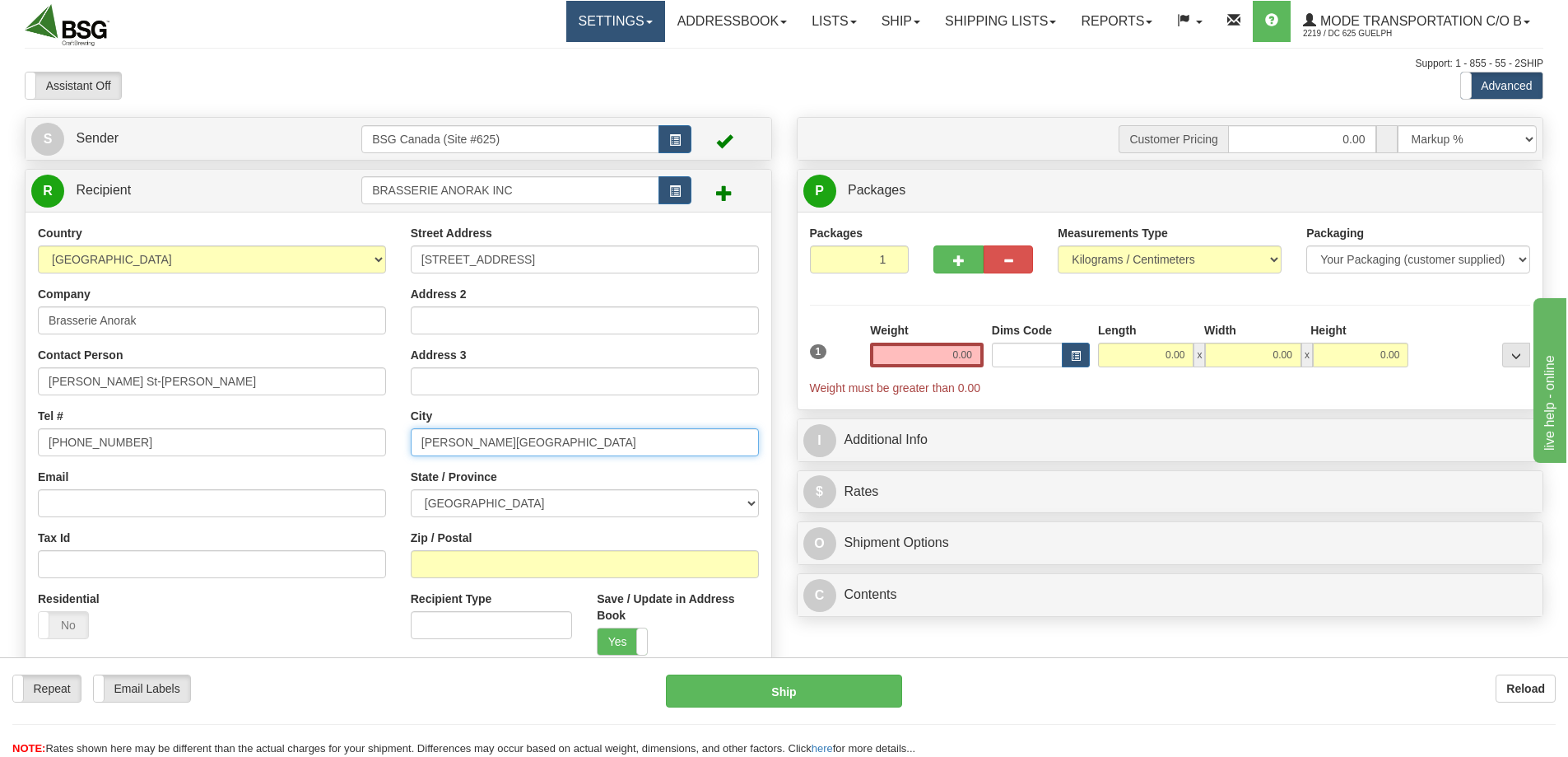
type input "Morin-Heights"
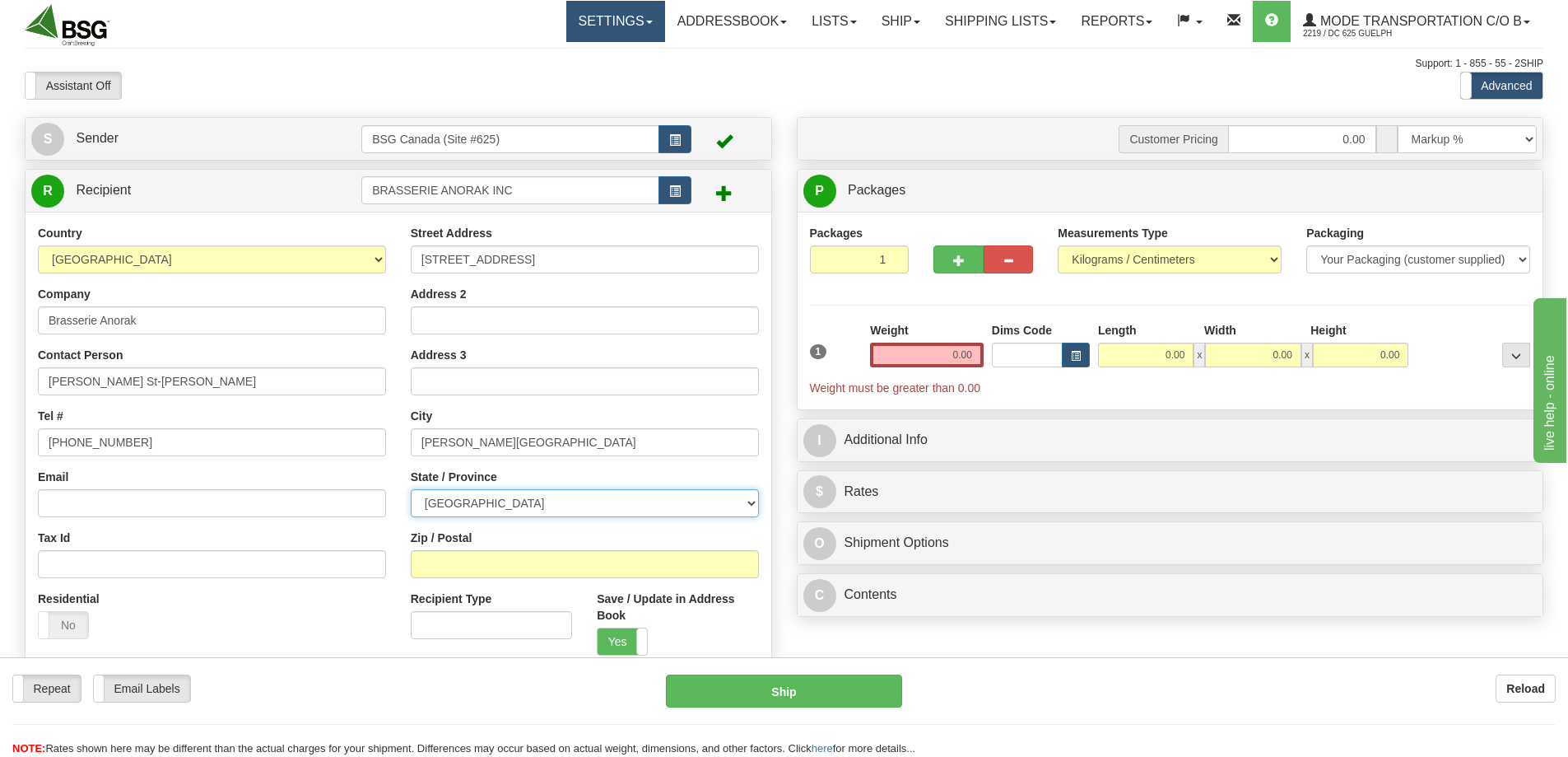
select select "QC"
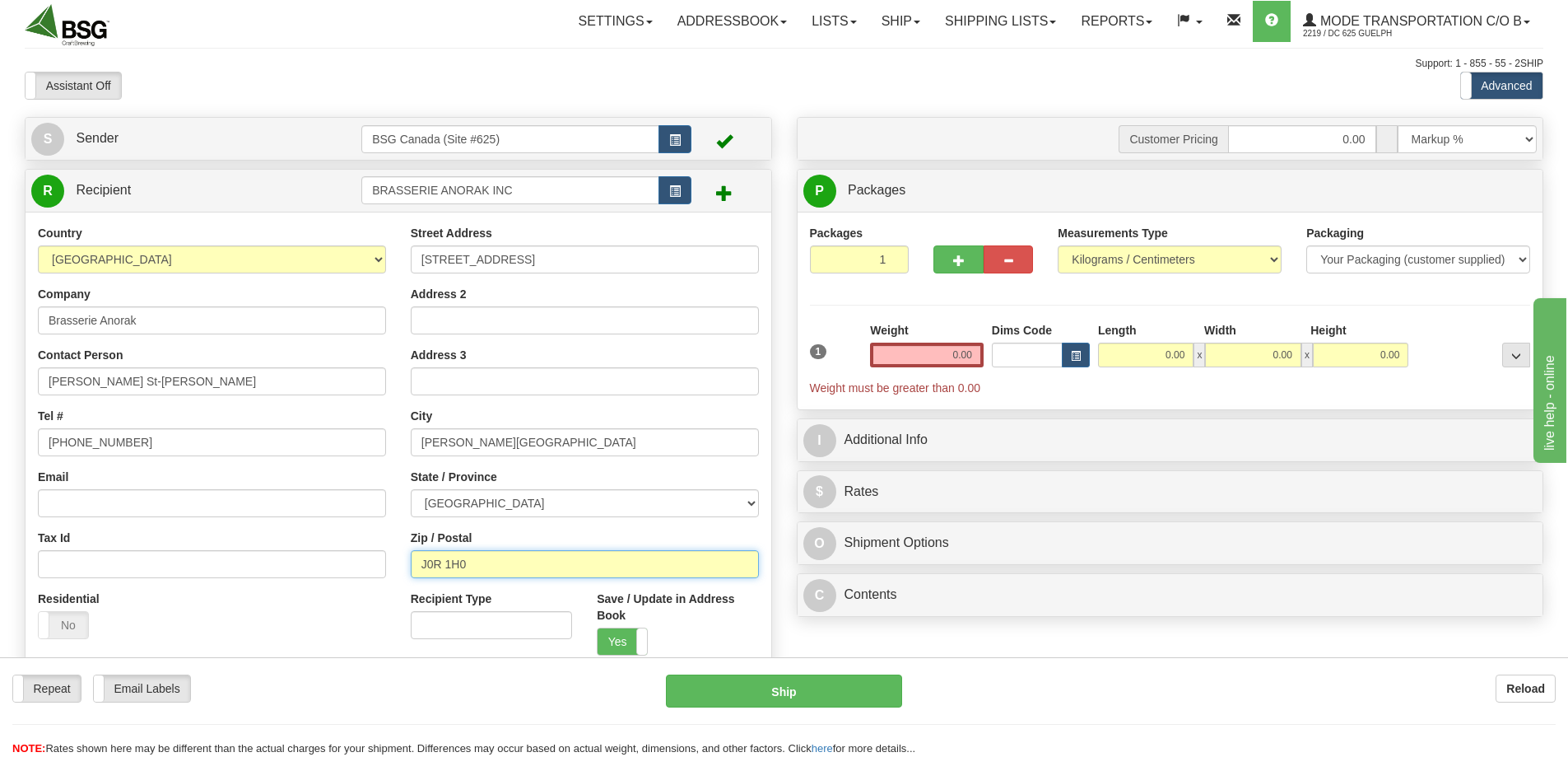
type input "J0R 1H0"
click at [940, 363] on input "0.00" at bounding box center [927, 355] width 113 height 25
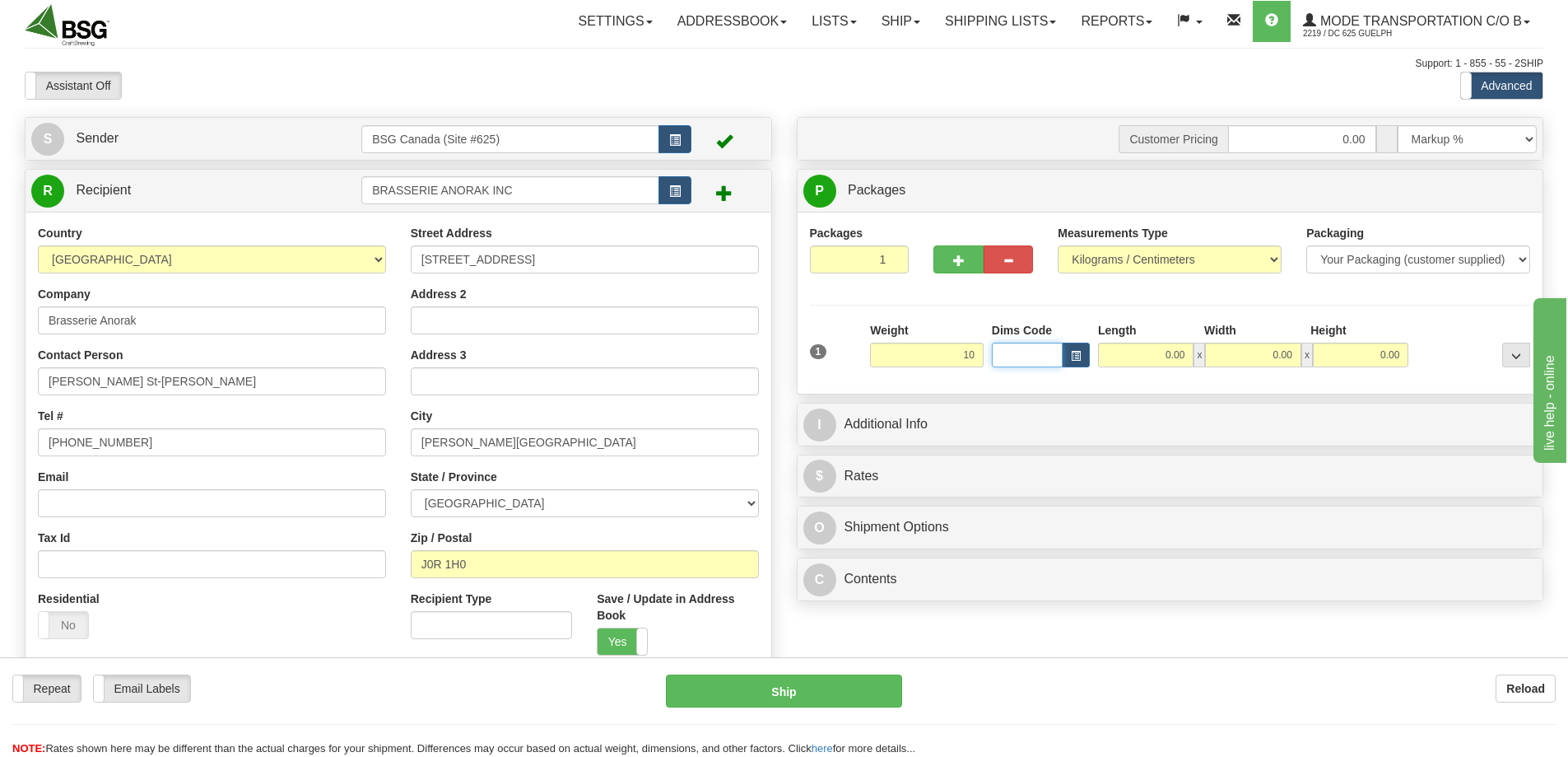
type input "10.00"
type input "25.00"
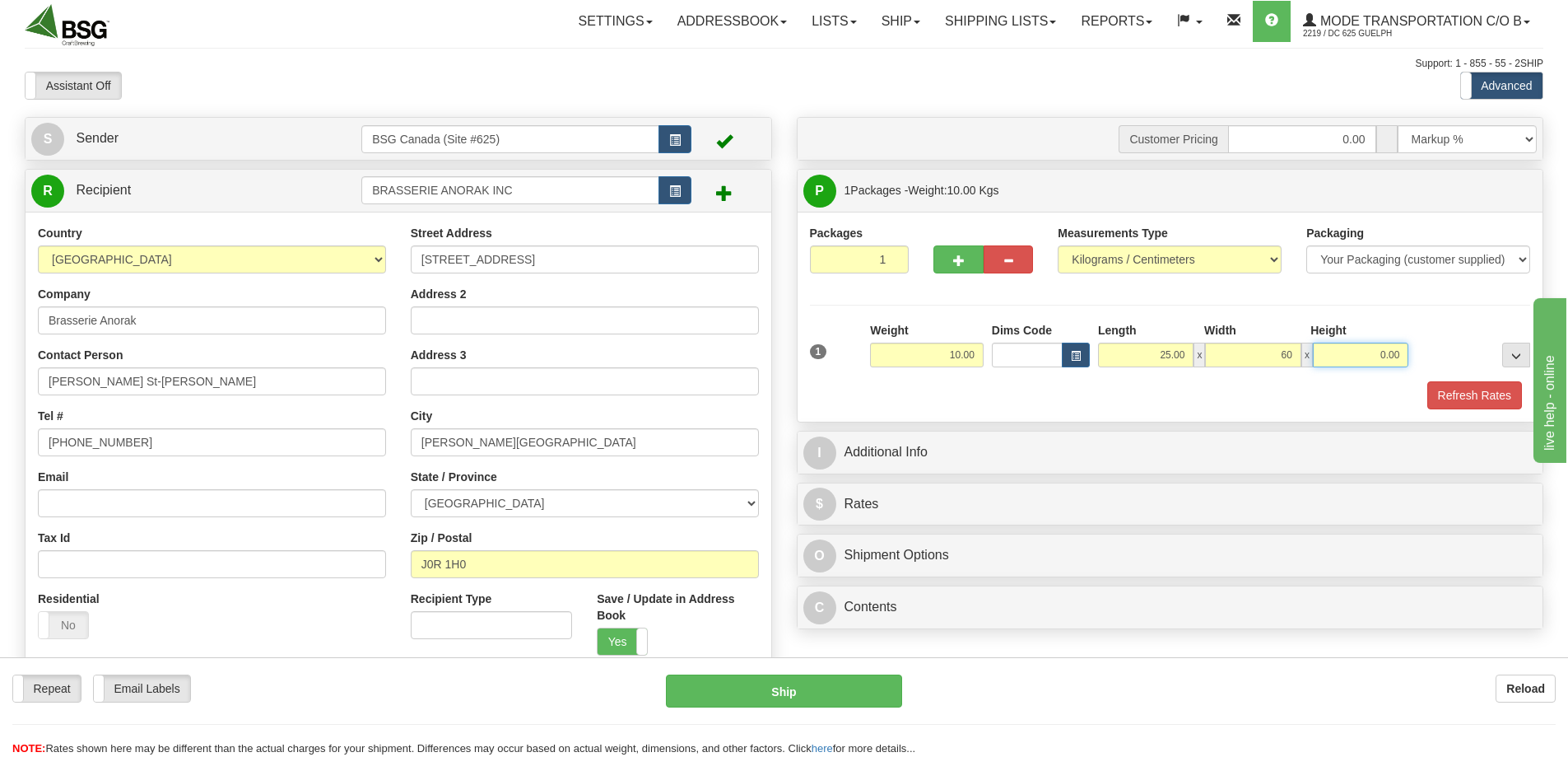
type input "60.00"
type input "15.00"
click at [1469, 402] on button "Refresh Rates" at bounding box center [1474, 395] width 95 height 28
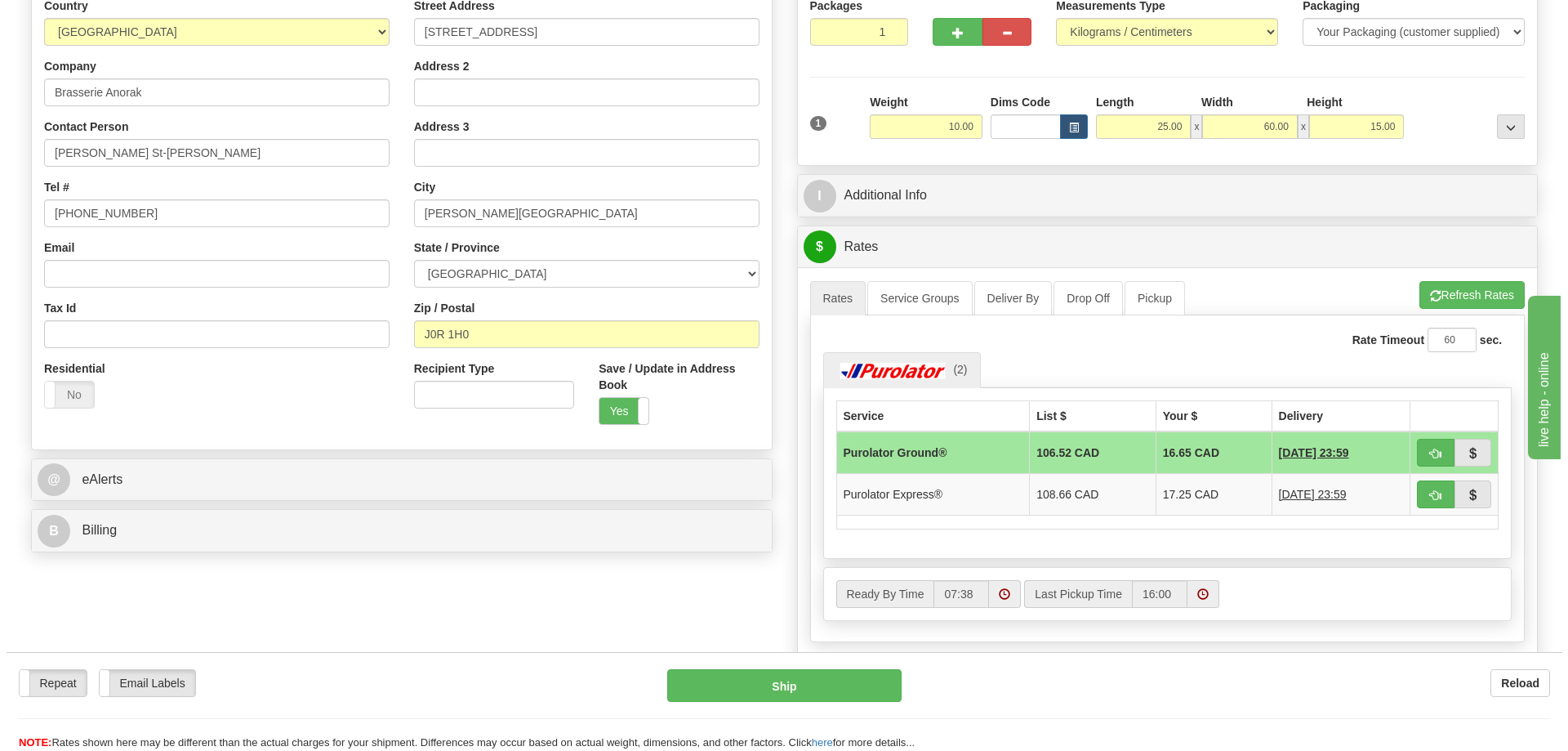
scroll to position [327, 0]
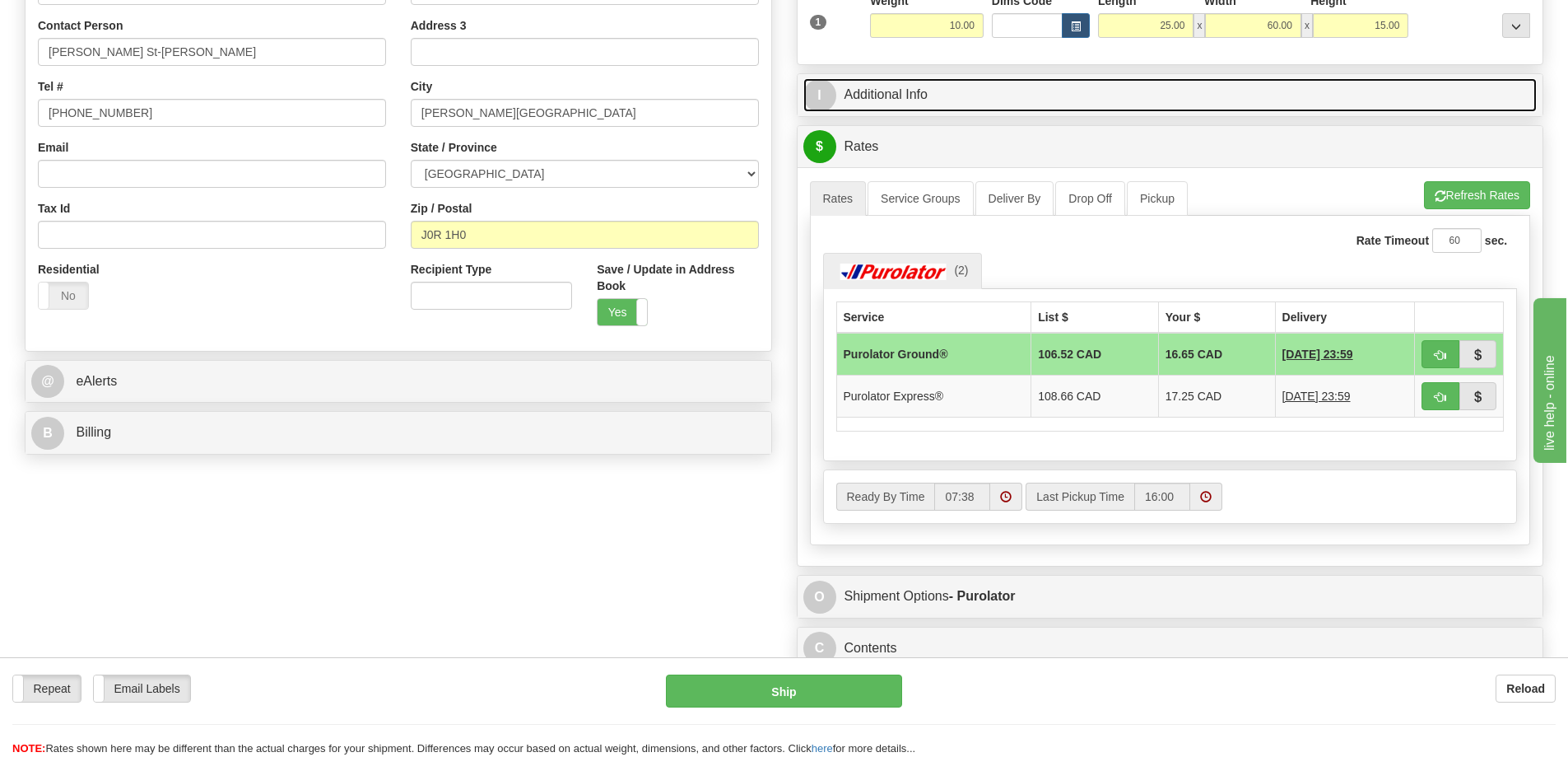
click at [925, 80] on link "I Additional Info" at bounding box center [1170, 95] width 734 height 34
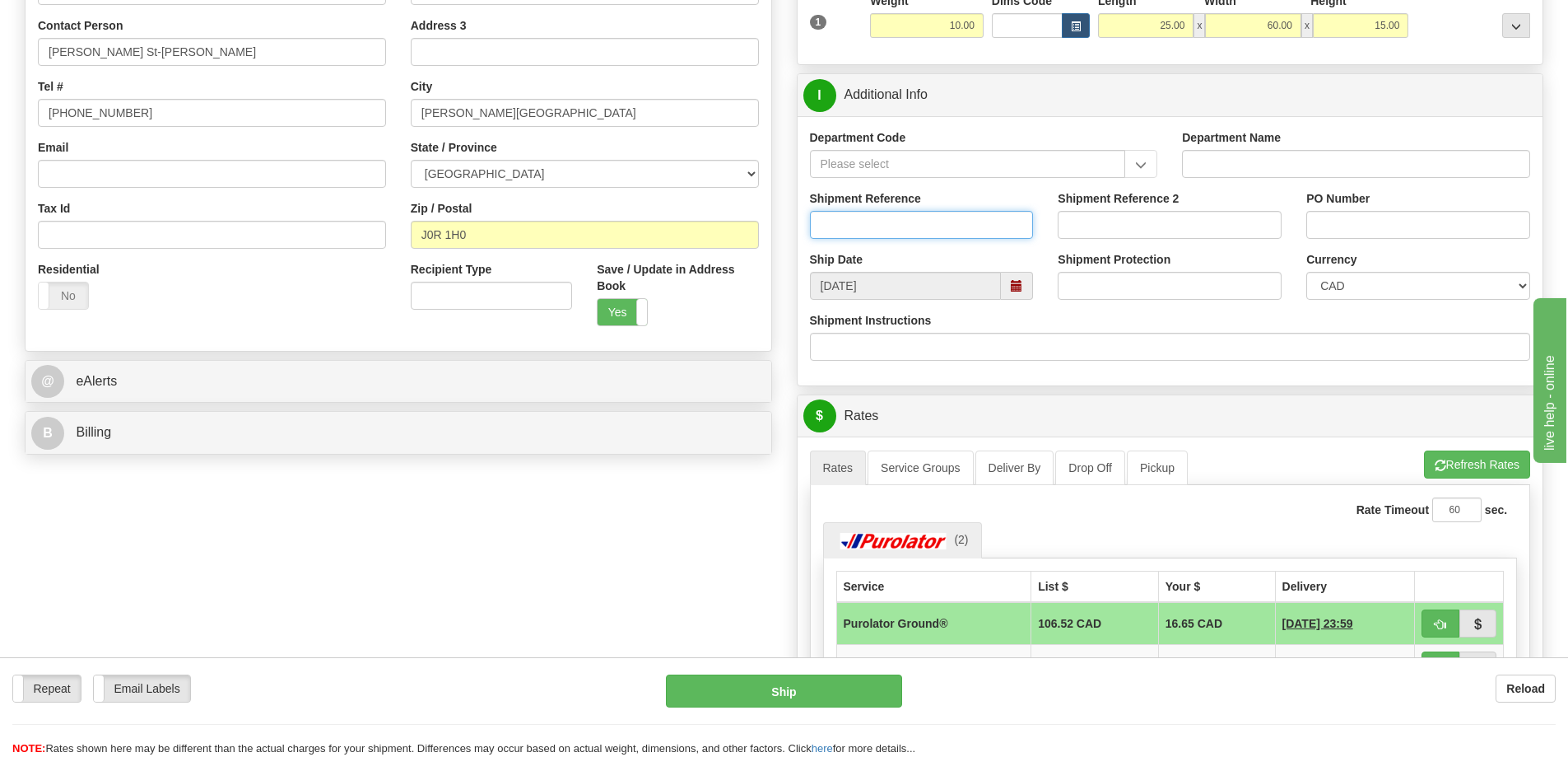
click at [903, 230] on input "Shipment Reference" at bounding box center [921, 225] width 224 height 28
type input "SO170-147665"
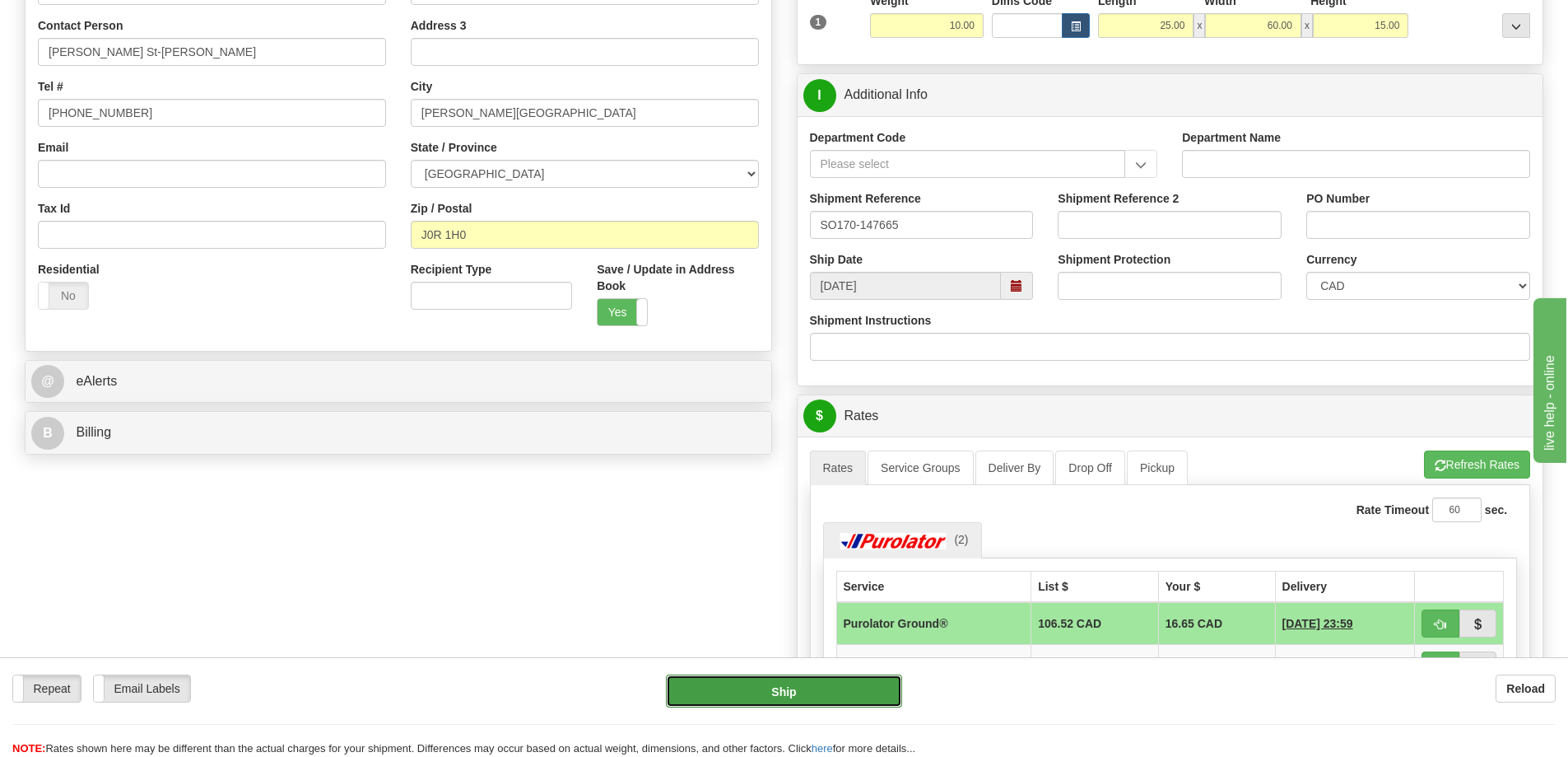
click at [799, 685] on button "Ship" at bounding box center [784, 691] width 237 height 33
type input "260"
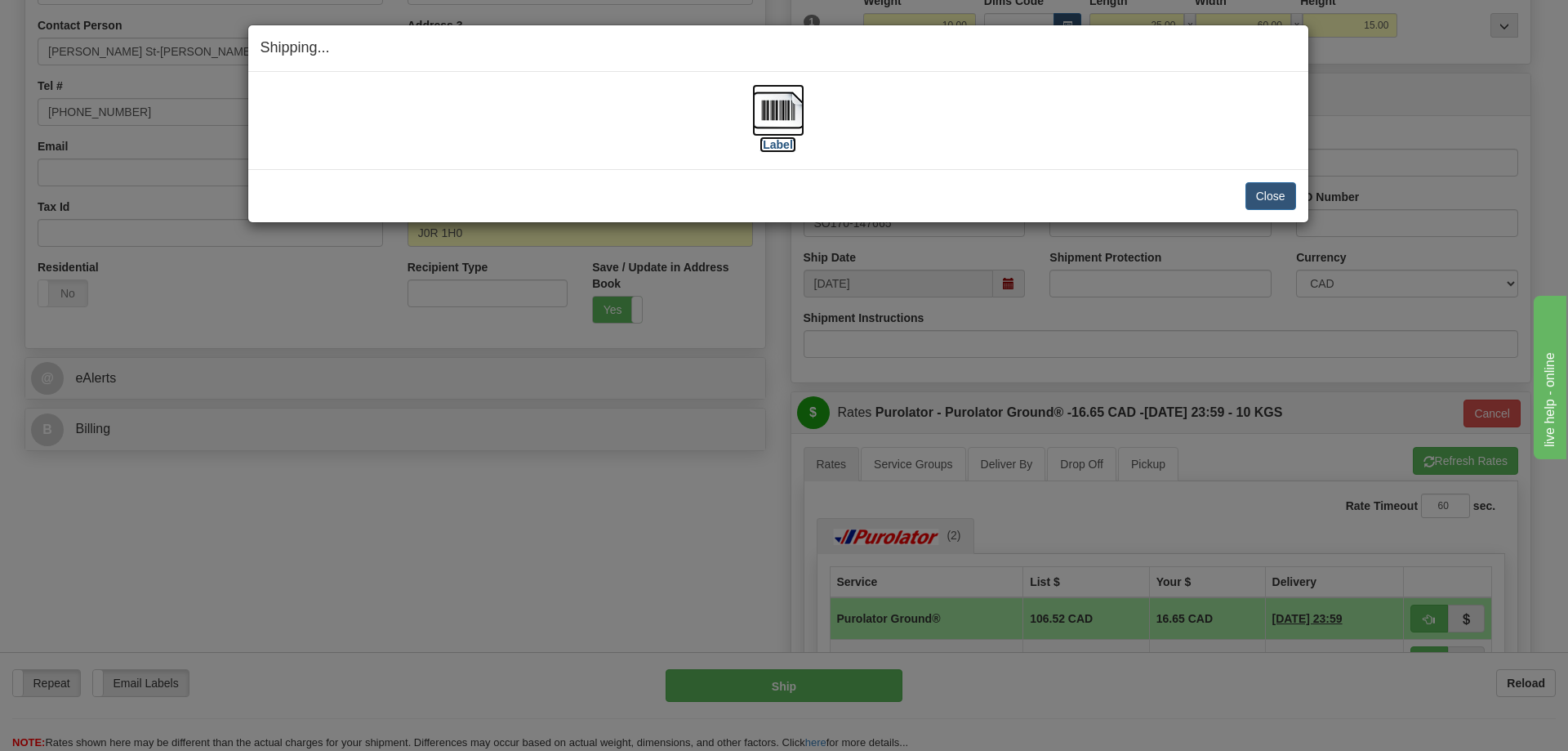
click at [793, 95] on img at bounding box center [778, 110] width 52 height 52
click at [1272, 203] on button "Close" at bounding box center [1271, 196] width 51 height 28
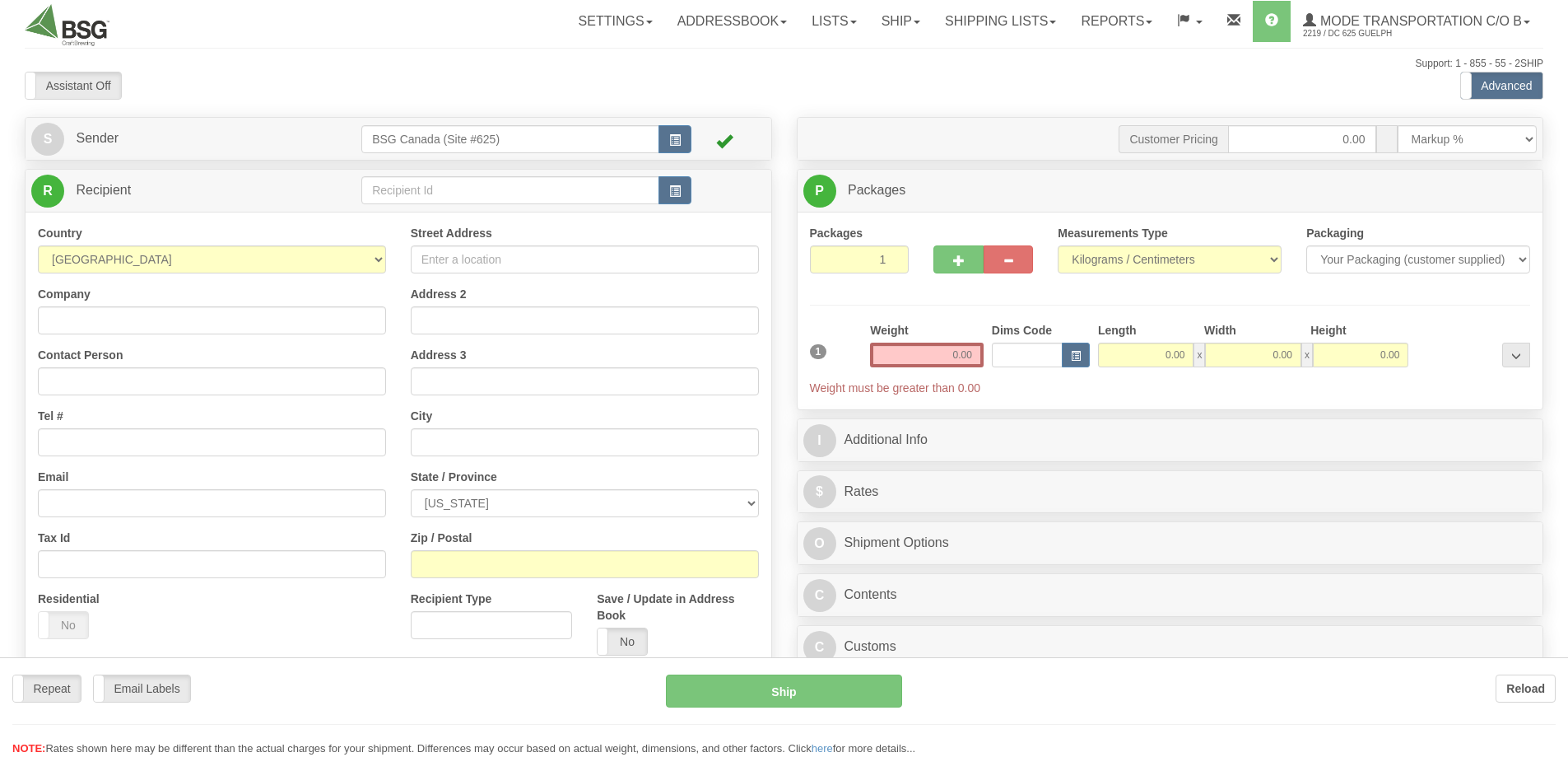
click at [431, 195] on div at bounding box center [784, 378] width 1568 height 757
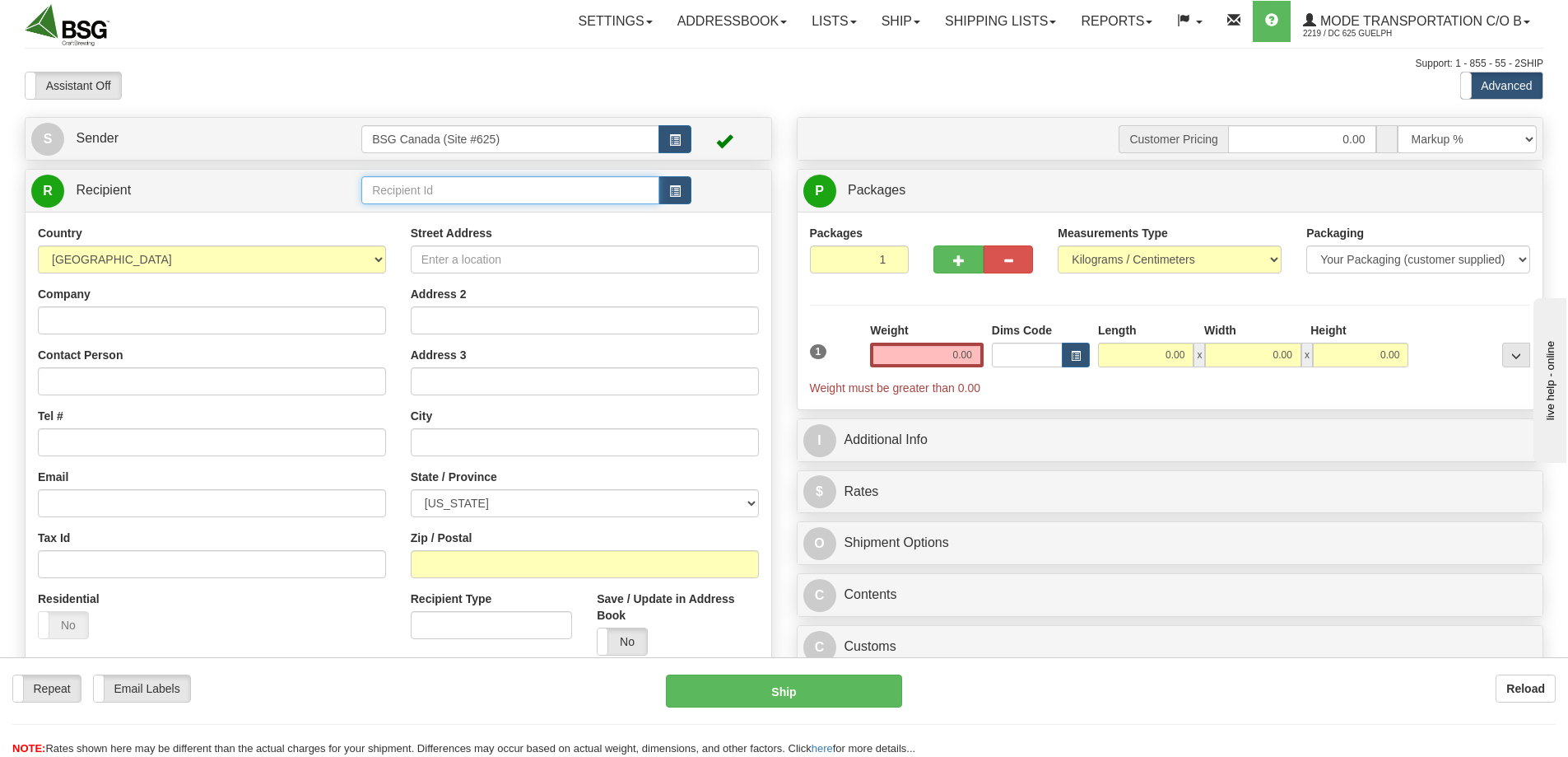
click at [437, 190] on input "text" at bounding box center [510, 191] width 298 height 28
click at [432, 219] on div "THE EXCHANGE" at bounding box center [507, 215] width 283 height 18
type input "THE EXCHANGE"
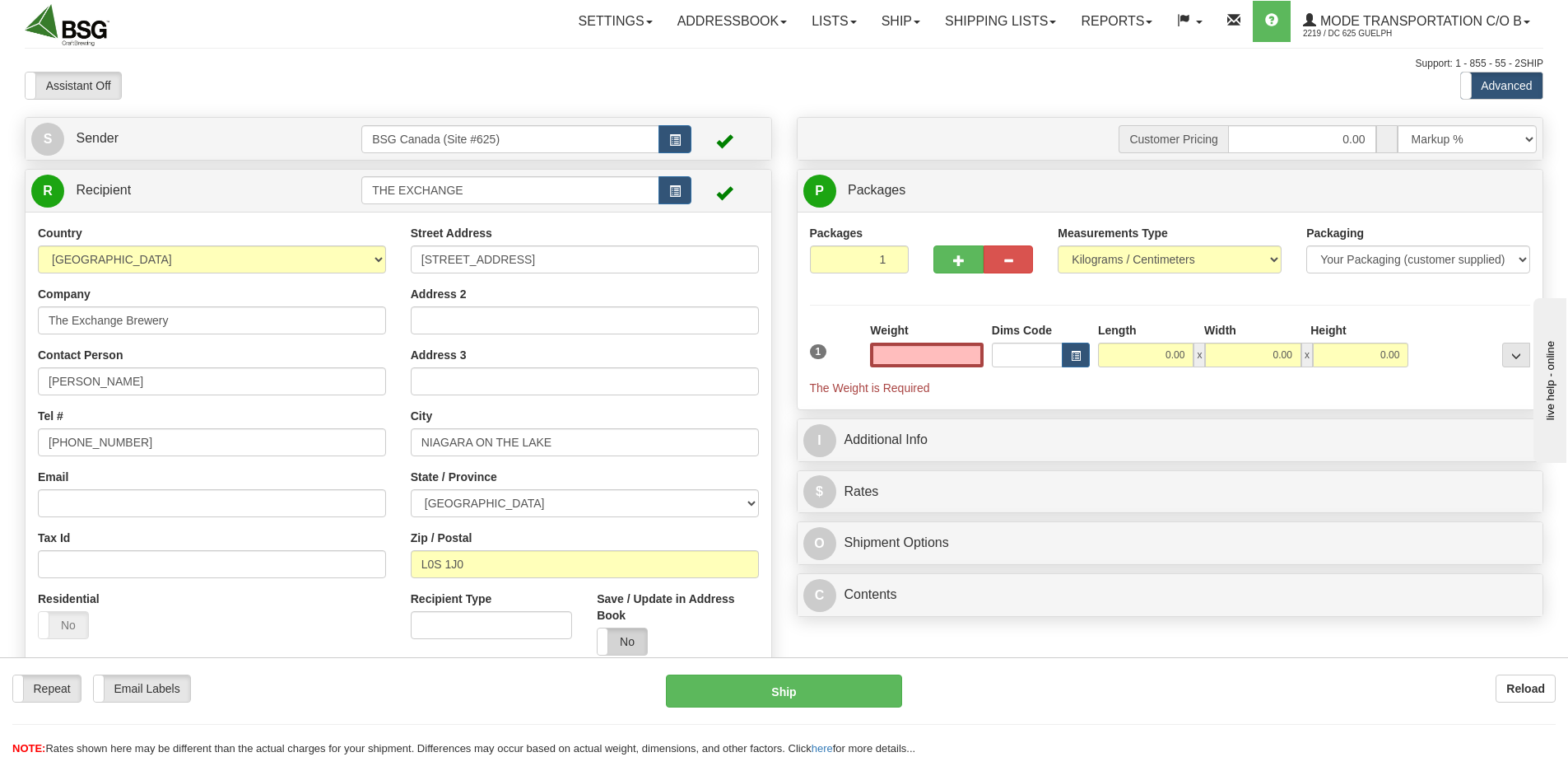
type input "0.00"
click at [621, 645] on label "No" at bounding box center [623, 642] width 50 height 27
click at [156, 378] on input "[PERSON_NAME]" at bounding box center [212, 381] width 348 height 28
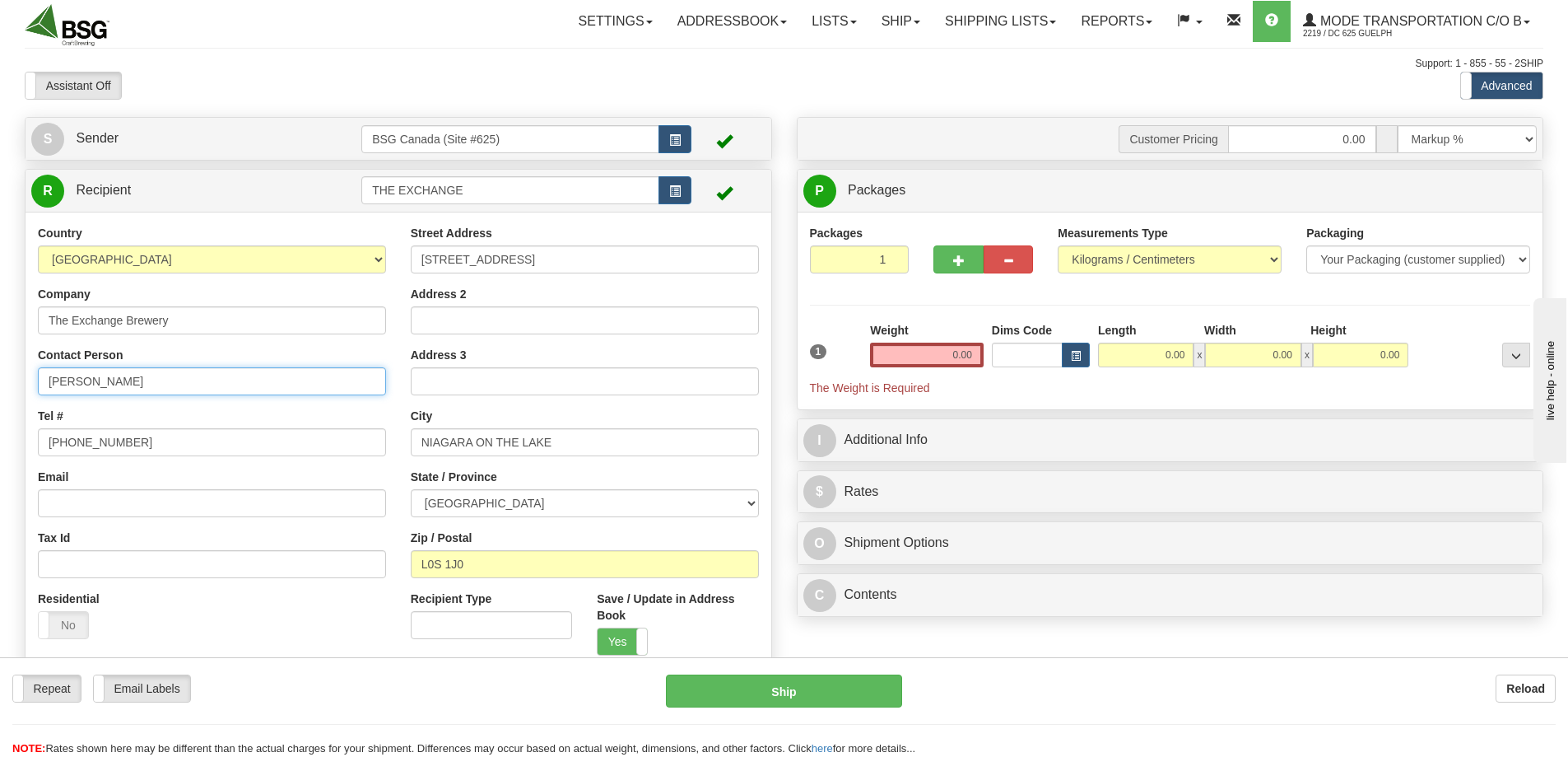
paste input "Maxbauer"
type input "[PERSON_NAME]"
click at [925, 357] on input "0.00" at bounding box center [927, 355] width 113 height 25
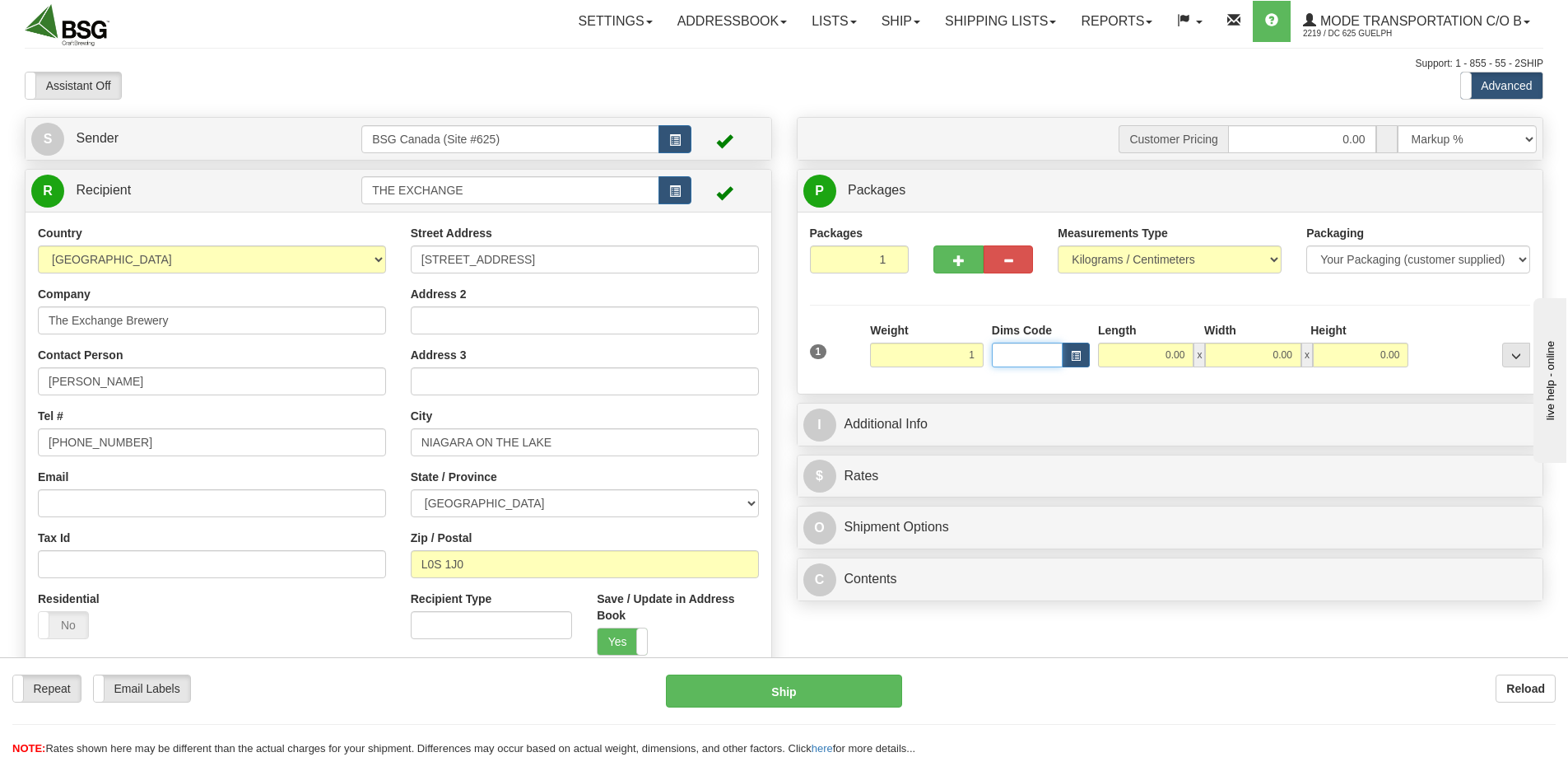
type input "1.00"
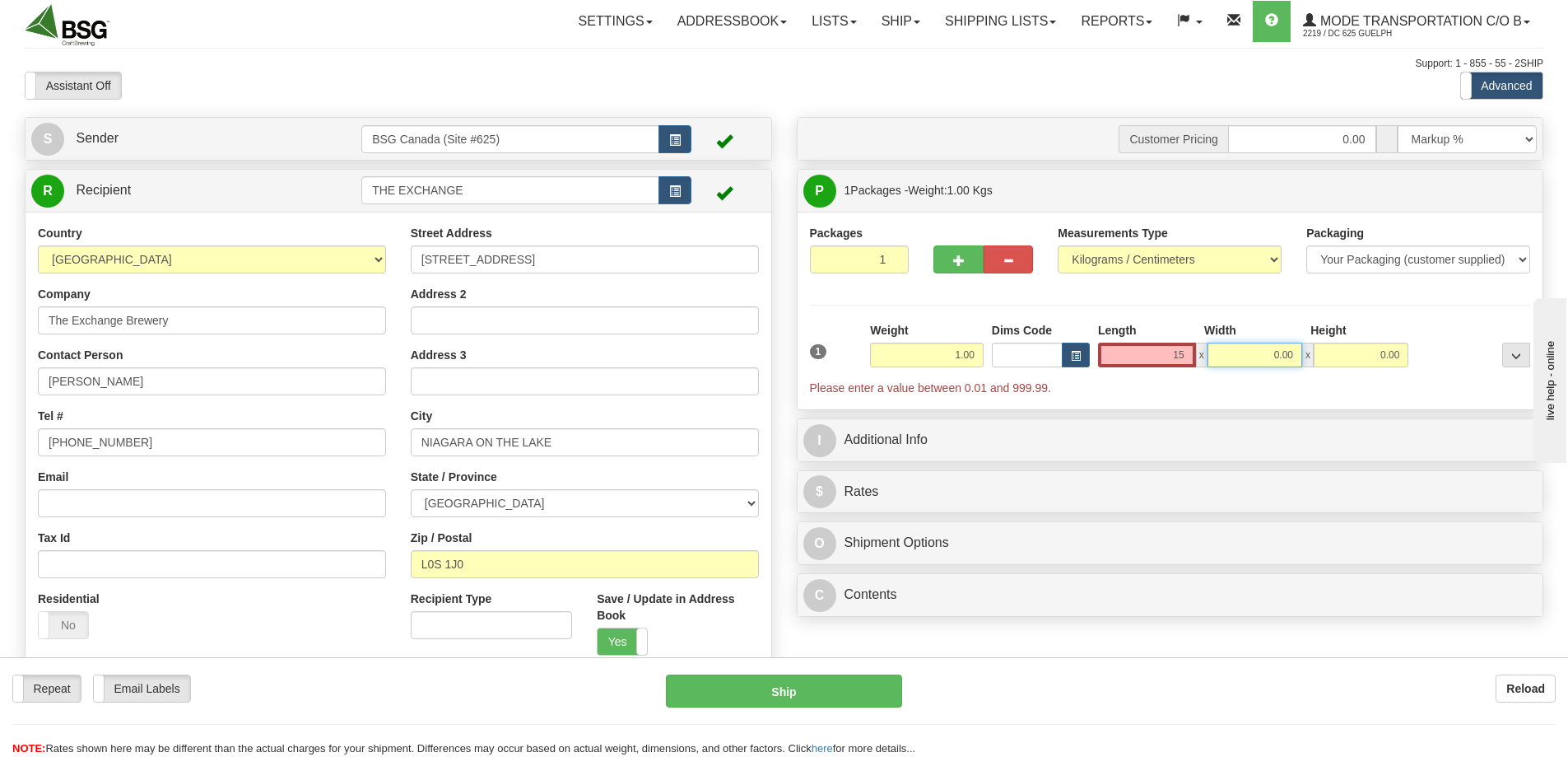
type input "15.00"
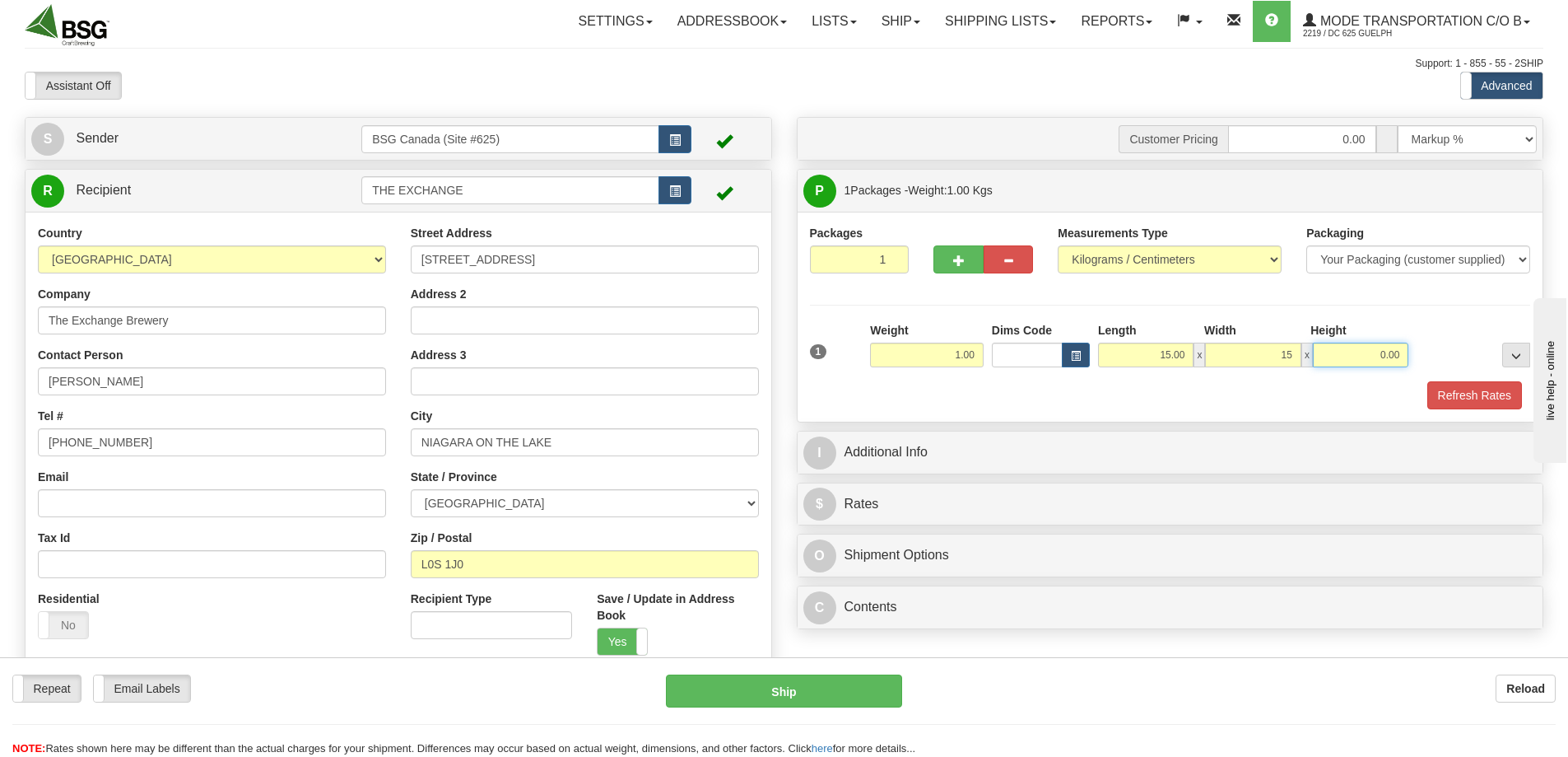
type input "15.00"
type input "12.00"
click at [1471, 389] on button "Refresh Rates" at bounding box center [1474, 395] width 95 height 28
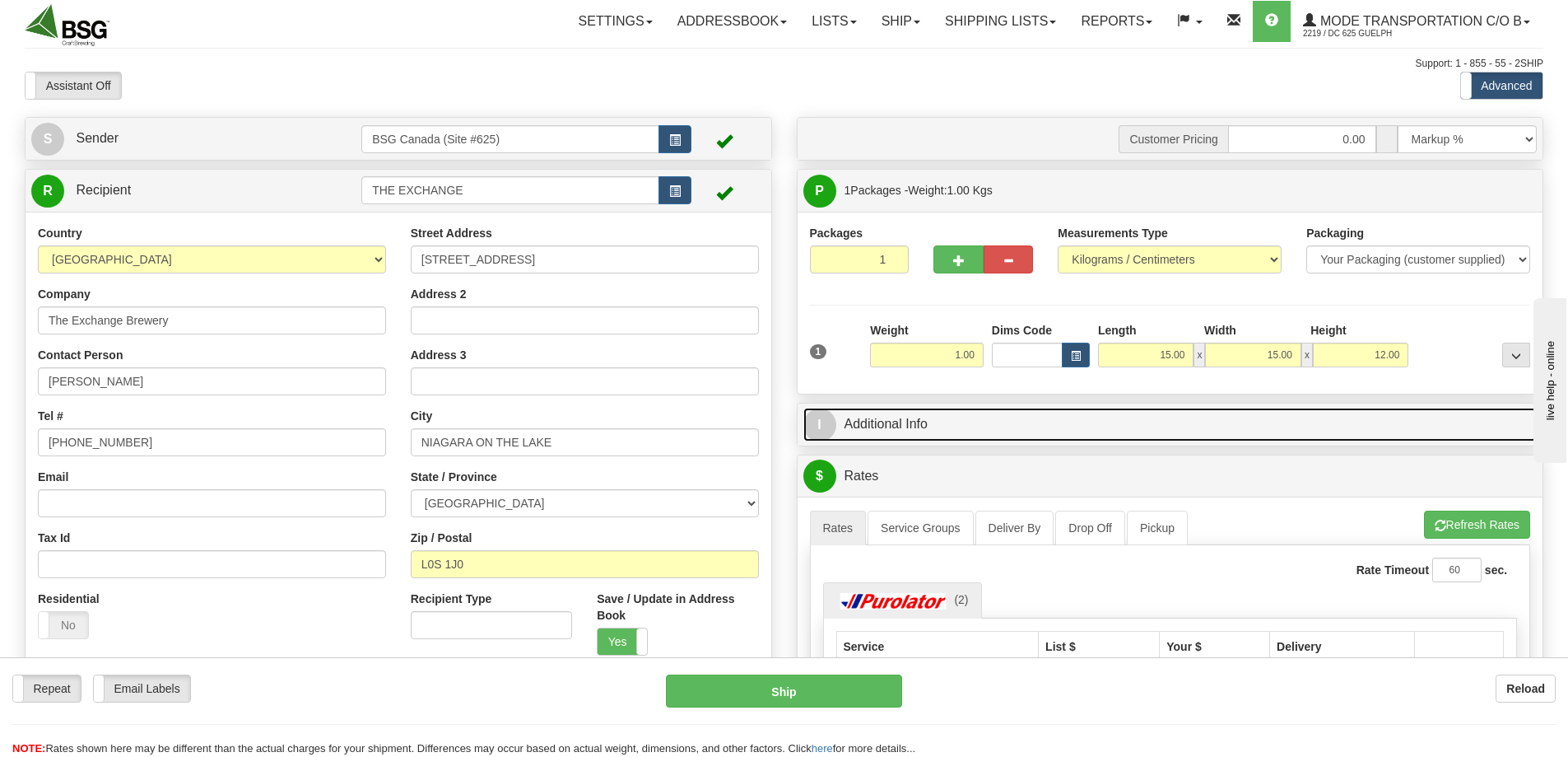
click at [1082, 423] on link "I Additional Info" at bounding box center [1170, 425] width 734 height 34
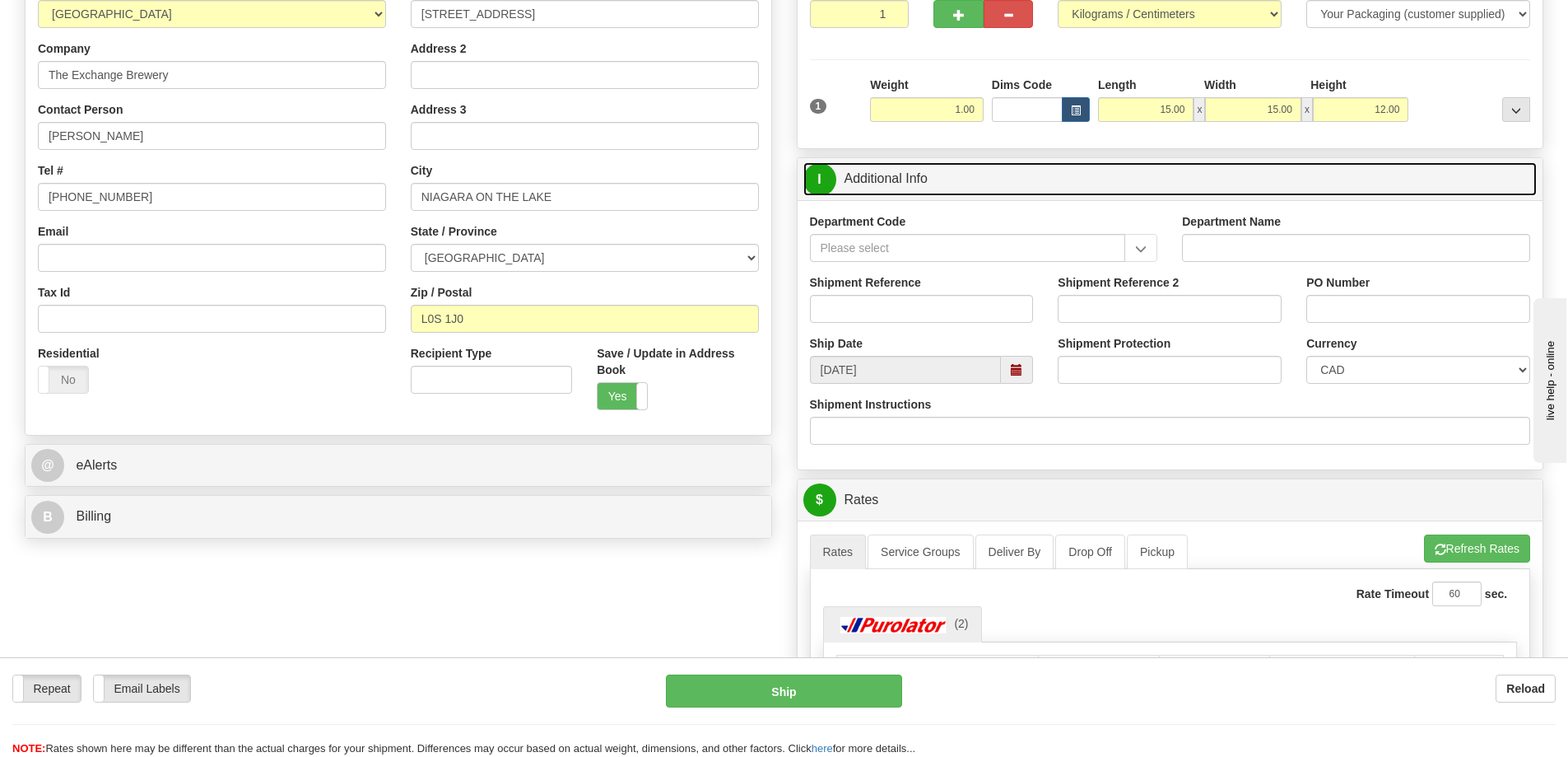
scroll to position [247, 0]
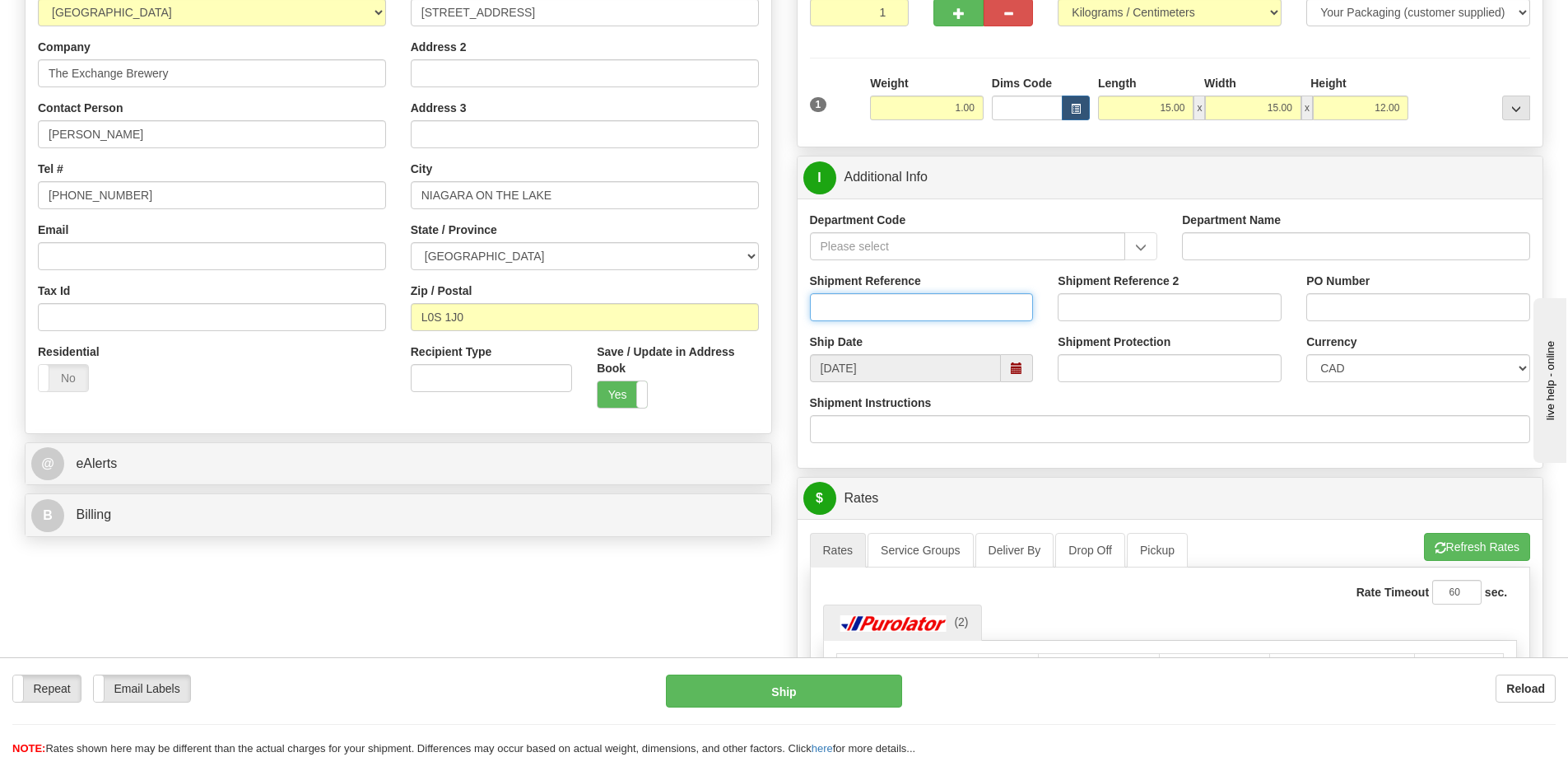
click at [871, 316] on input "Shipment Reference" at bounding box center [921, 308] width 224 height 28
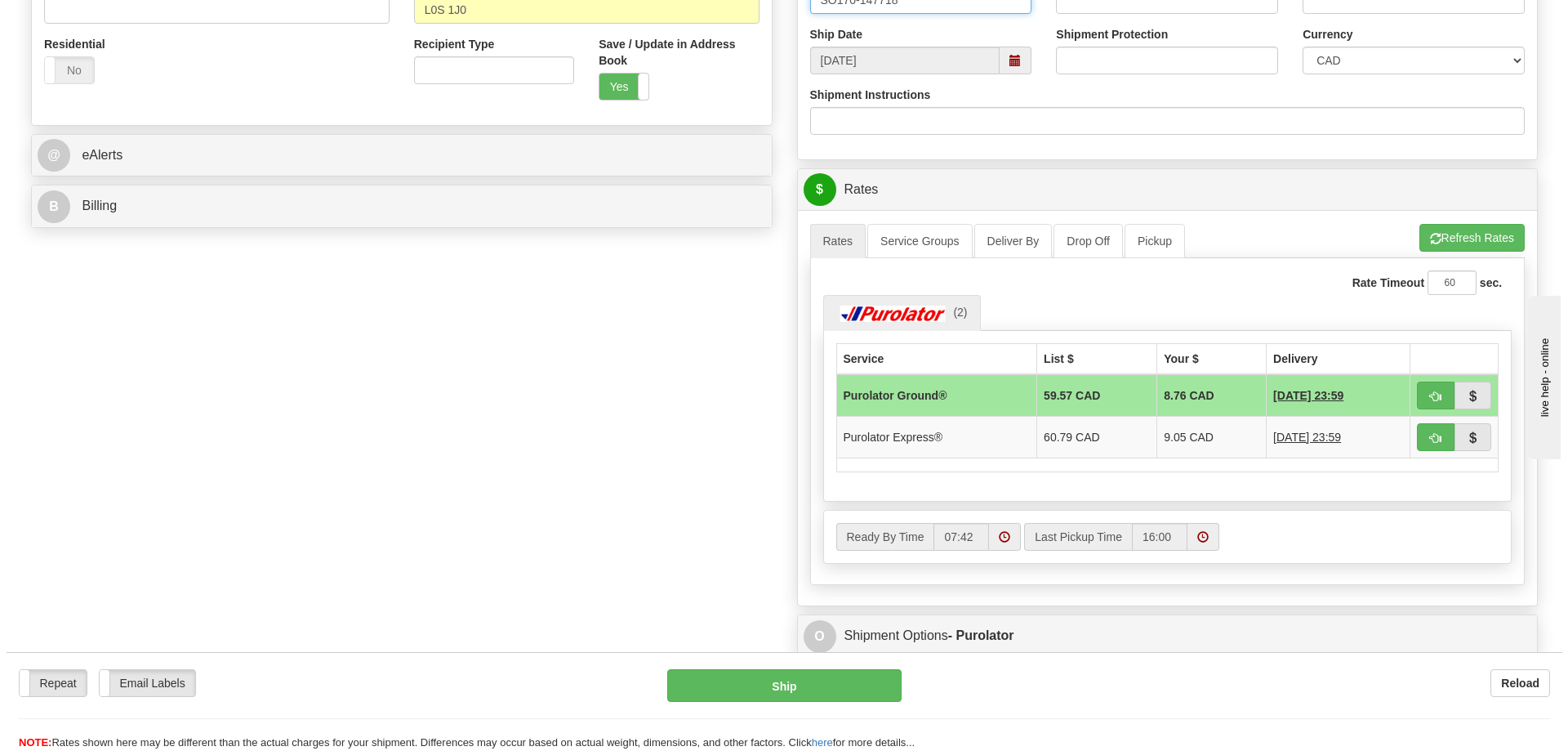
scroll to position [572, 0]
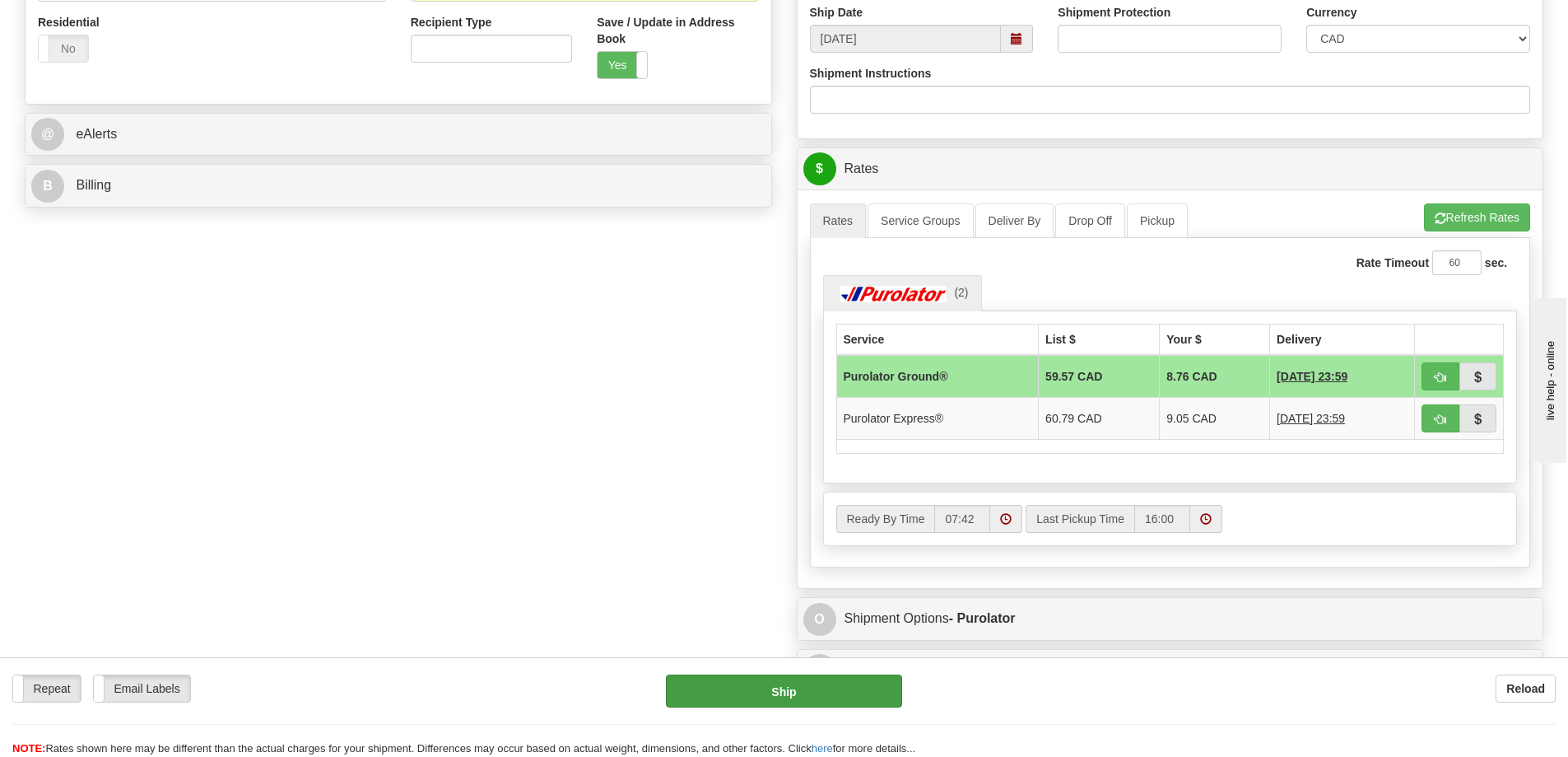
type input "SO170-147718"
click at [842, 682] on button "Ship" at bounding box center [784, 691] width 237 height 33
type input "260"
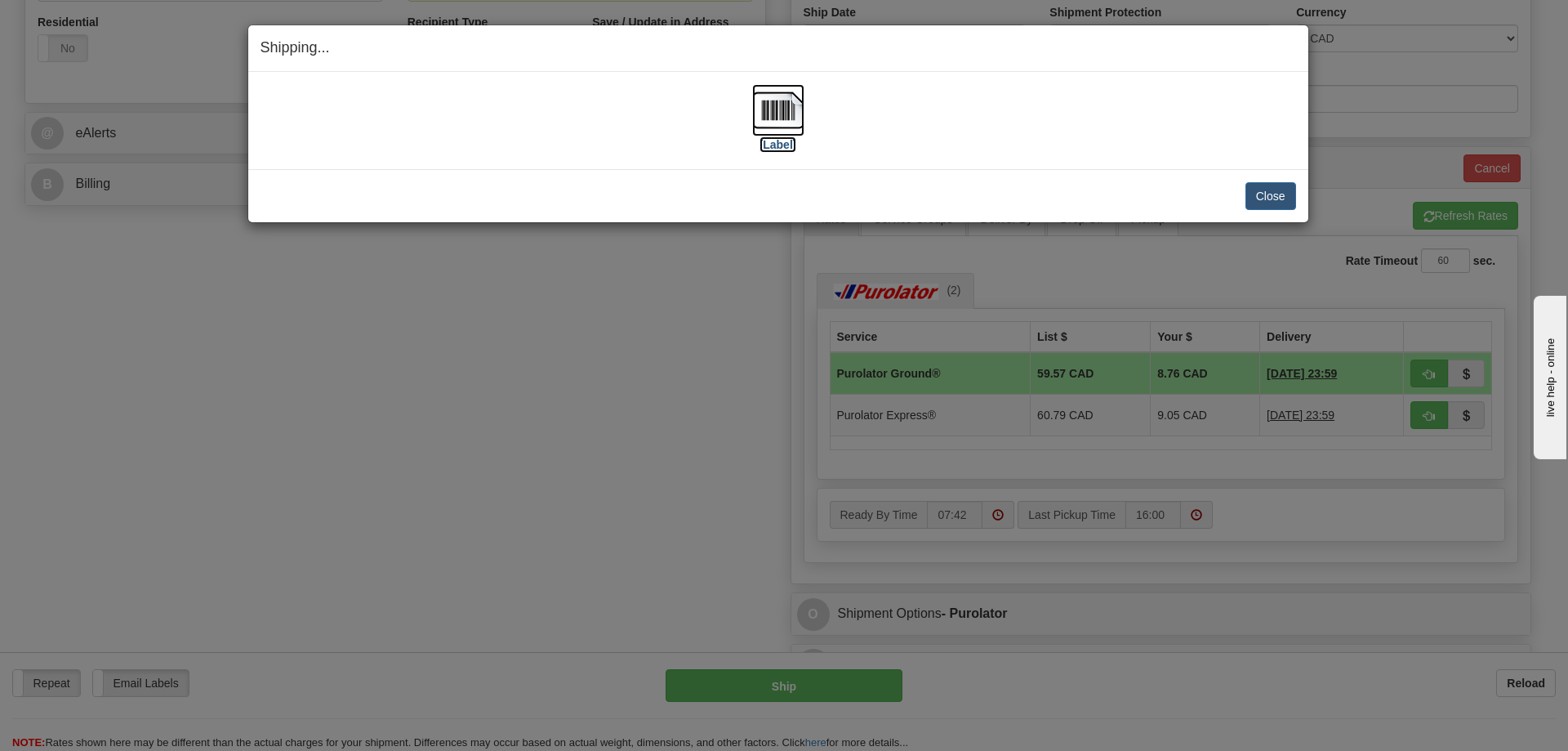
click at [765, 104] on img at bounding box center [778, 110] width 52 height 52
